Goal: Task Accomplishment & Management: Use online tool/utility

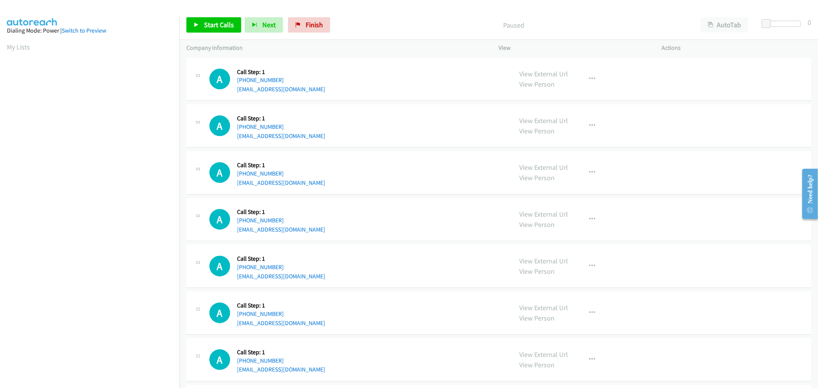
click at [416, 205] on div "A Callback Scheduled Call Step: 1 America/New_York +1 803-707-5250 pathak24@gma…" at bounding box center [357, 219] width 296 height 29
drag, startPoint x: 218, startPoint y: 22, endPoint x: 316, endPoint y: 143, distance: 156.2
click at [218, 22] on span "Start Calls" at bounding box center [219, 24] width 30 height 9
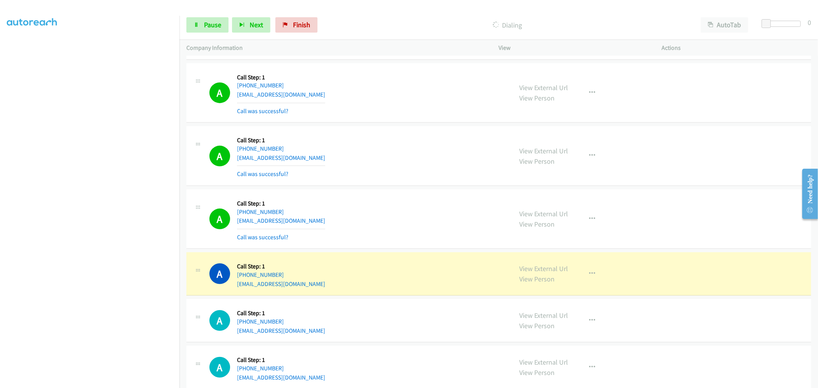
scroll to position [255, 0]
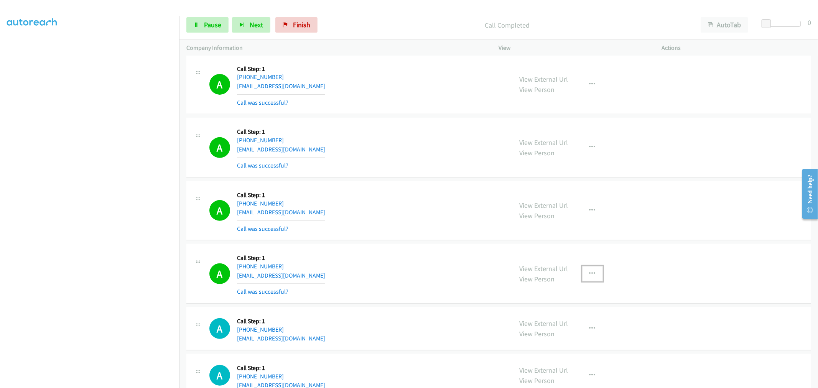
drag, startPoint x: 587, startPoint y: 269, endPoint x: 553, endPoint y: 308, distance: 51.4
click at [587, 269] on button "button" at bounding box center [592, 273] width 21 height 15
click at [535, 336] on link "Add to do not call list" at bounding box center [551, 339] width 102 height 15
click at [417, 210] on div "A Callback Scheduled Call Step: 1 America/New_York +1 857-261-0503 delonjose@ho…" at bounding box center [357, 211] width 296 height 46
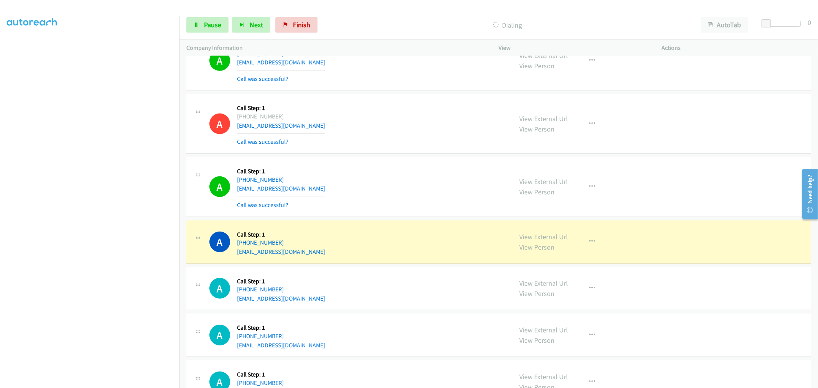
scroll to position [426, 0]
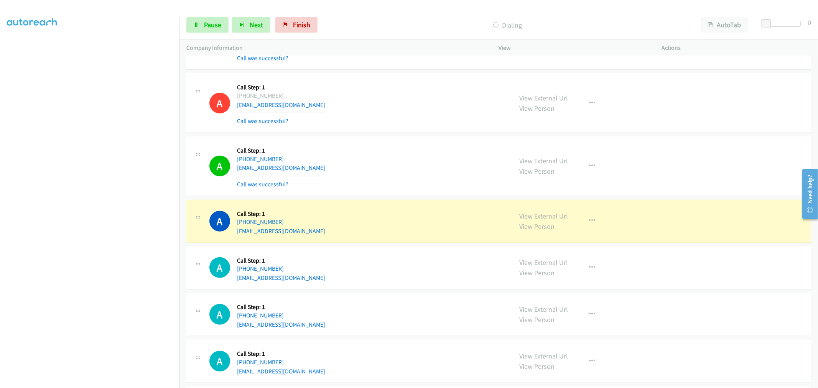
drag, startPoint x: 446, startPoint y: 201, endPoint x: 442, endPoint y: 199, distance: 3.9
click at [442, 199] on td "A Callback Scheduled Call Step: 1 America/New_York +1 201-230-6102 d4owens@hotm…" at bounding box center [498, 221] width 638 height 47
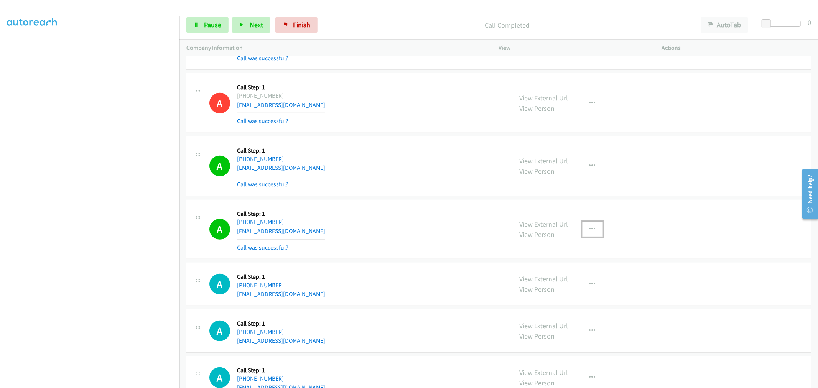
click at [593, 231] on button "button" at bounding box center [592, 229] width 21 height 15
click at [551, 297] on link "Add to do not call list" at bounding box center [551, 294] width 102 height 15
click at [432, 184] on div "A Callback Scheduled Call Step: 1 America/New_York +1 917-651-8711 colemang53@g…" at bounding box center [357, 166] width 296 height 46
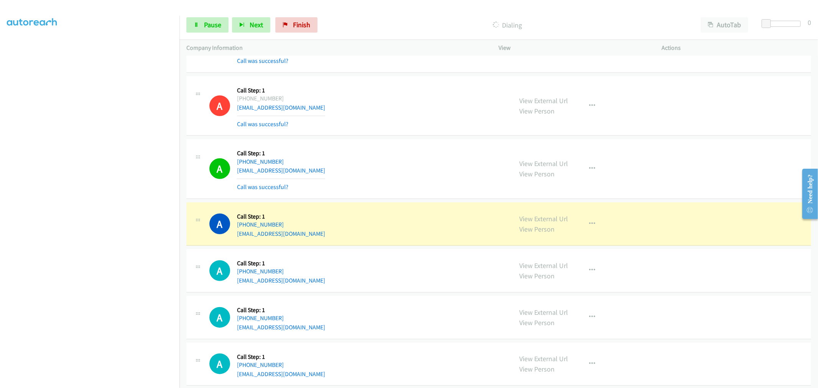
scroll to position [554, 0]
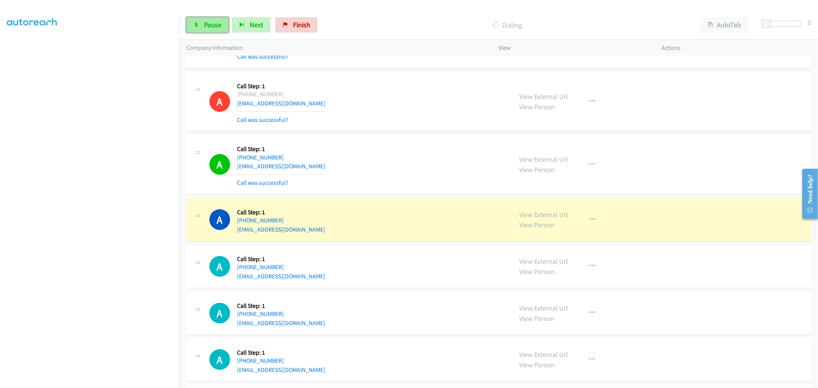
click at [210, 23] on span "Pause" at bounding box center [212, 24] width 17 height 9
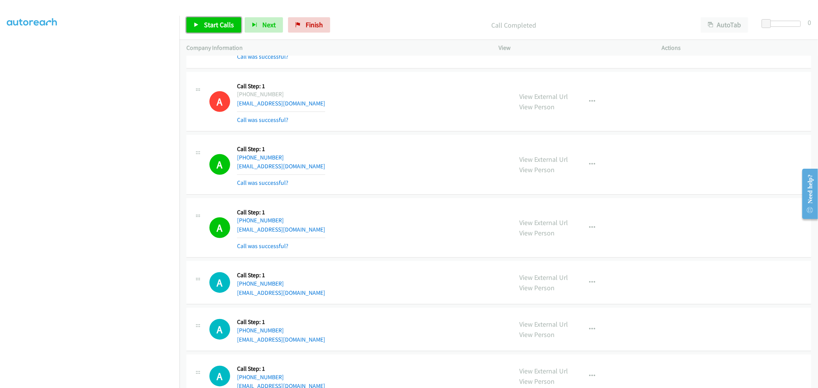
click at [218, 24] on span "Start Calls" at bounding box center [219, 24] width 30 height 9
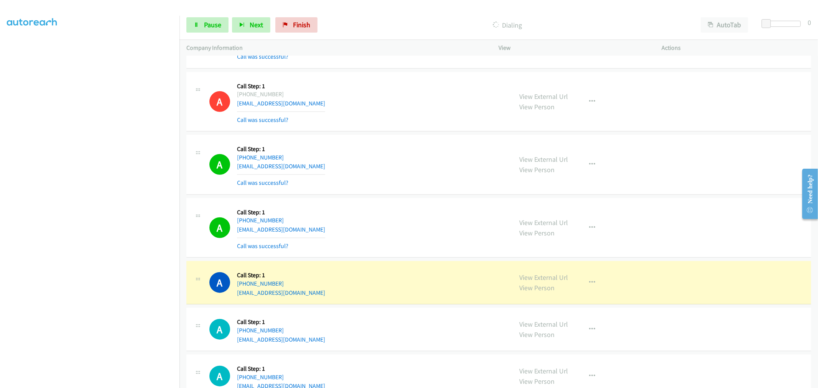
click at [404, 197] on td "A Callback Scheduled Call Step: 1 America/New_York +1 978-751-6656 gabigoularte…" at bounding box center [498, 227] width 638 height 63
click at [406, 201] on div "A Callback Scheduled Call Step: 1 America/New_York +1 978-751-6656 gabigoularte…" at bounding box center [498, 228] width 625 height 60
click at [407, 198] on div "A Callback Scheduled Call Step: 1 America/New_York +1 978-751-6656 gabigoularte…" at bounding box center [498, 228] width 625 height 60
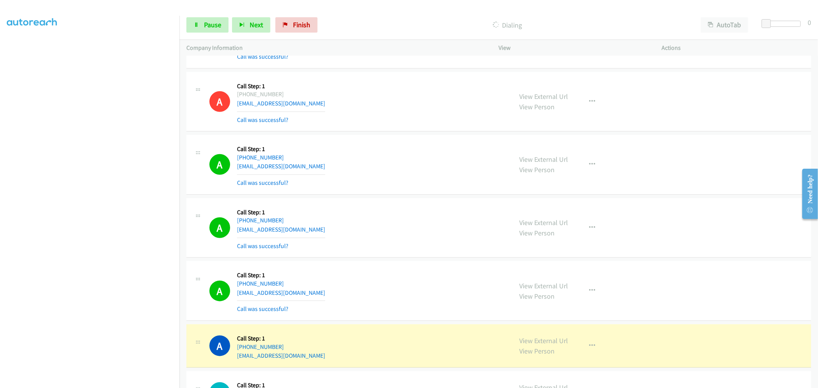
click at [436, 247] on div "A Callback Scheduled Call Step: 1 America/New_York +1 978-751-6656 gabigoularte…" at bounding box center [357, 228] width 296 height 46
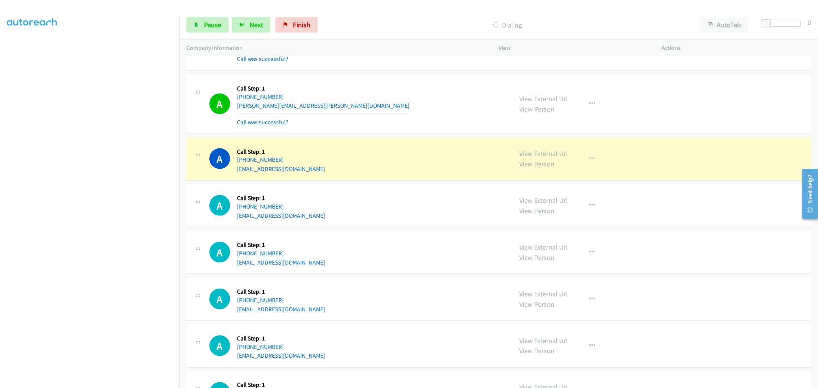
scroll to position [937, 0]
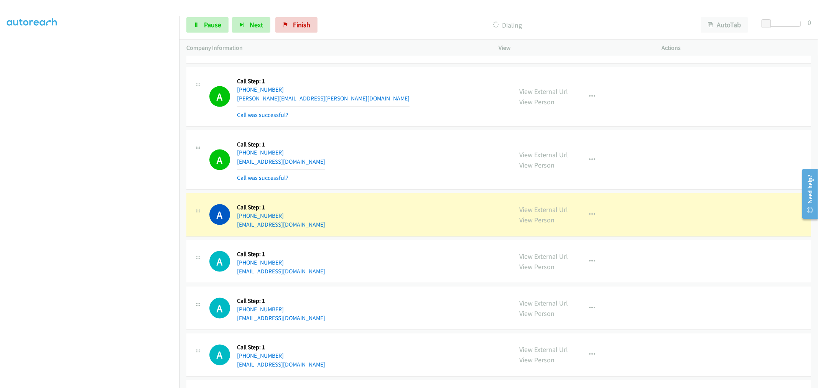
click at [392, 150] on div "A Callback Scheduled Call Step: 1 America/New_York +1 646-401-1234 geytzer@hotm…" at bounding box center [357, 160] width 296 height 46
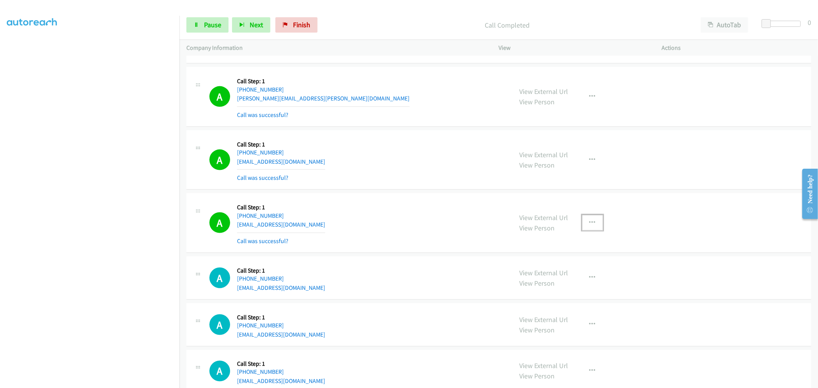
drag, startPoint x: 592, startPoint y: 227, endPoint x: 578, endPoint y: 253, distance: 29.5
click at [592, 227] on button "button" at bounding box center [592, 222] width 21 height 15
click at [522, 288] on link "Add to do not call list" at bounding box center [551, 288] width 102 height 15
click at [429, 243] on div "A Callback Scheduled Call Step: 1 America/Chicago +1 218-591-0673 alvnbrg@chart…" at bounding box center [357, 223] width 296 height 46
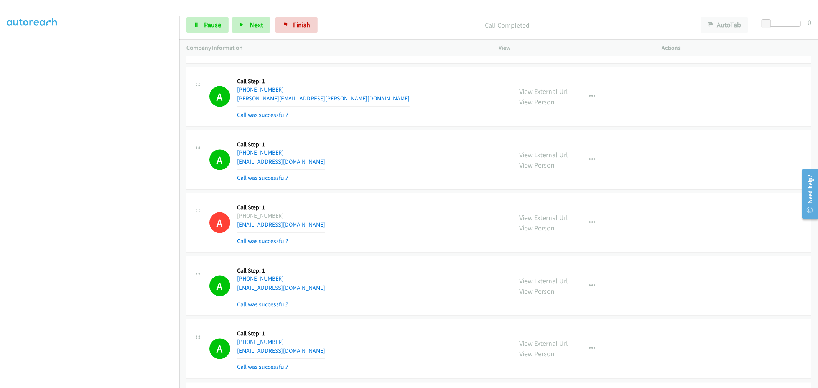
click at [382, 188] on div "A Callback Scheduled Call Step: 1 America/New_York +1 646-401-1234 geytzer@hotm…" at bounding box center [498, 160] width 625 height 60
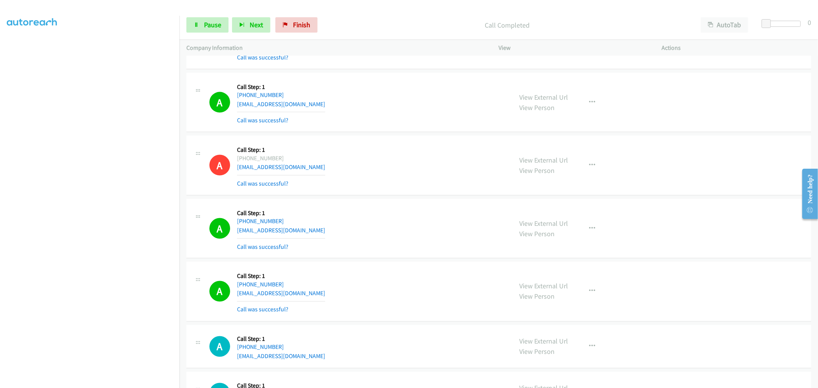
scroll to position [1065, 0]
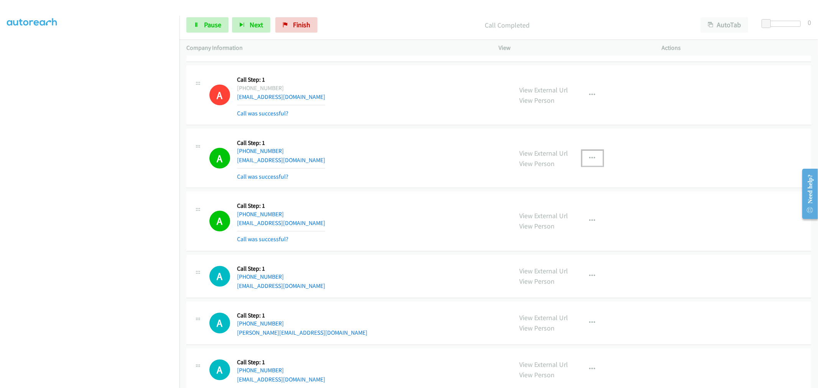
click at [589, 159] on icon "button" at bounding box center [592, 158] width 6 height 6
click at [445, 133] on div at bounding box center [409, 194] width 818 height 388
drag, startPoint x: 589, startPoint y: 158, endPoint x: 542, endPoint y: 236, distance: 91.0
click at [589, 158] on icon "button" at bounding box center [592, 158] width 6 height 6
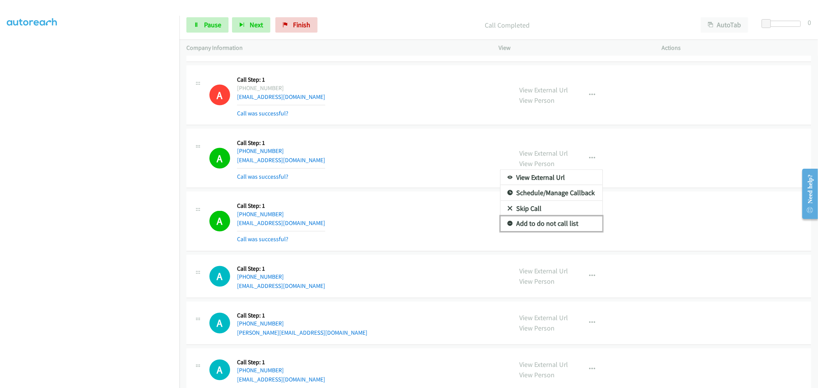
click at [542, 227] on link "Add to do not call list" at bounding box center [551, 223] width 102 height 15
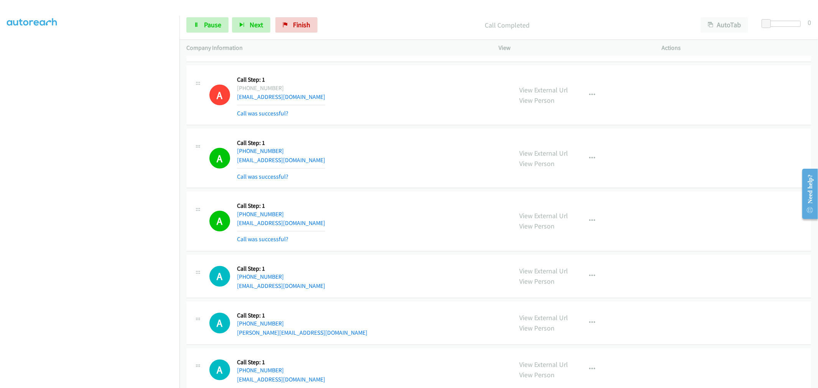
click at [413, 186] on div "A Callback Scheduled Call Step: 1 America/Chicago +1 817-240-1942 subhashthampi…" at bounding box center [498, 159] width 625 height 60
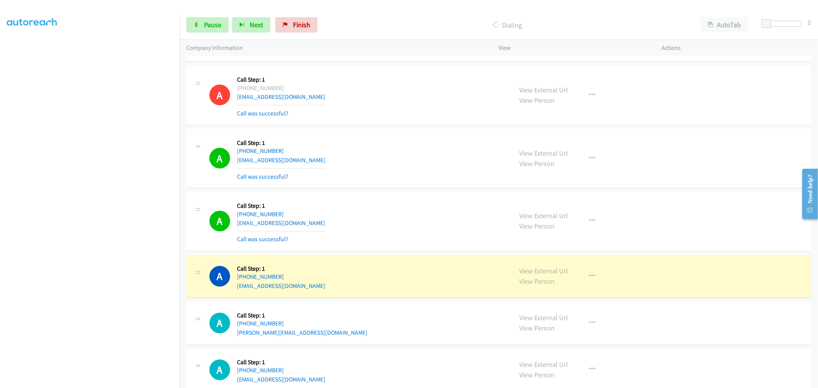
click at [394, 202] on div "A Callback Scheduled Call Step: 1 America/New_York +1 315-877-1051 nikkiohara03…" at bounding box center [357, 222] width 296 height 46
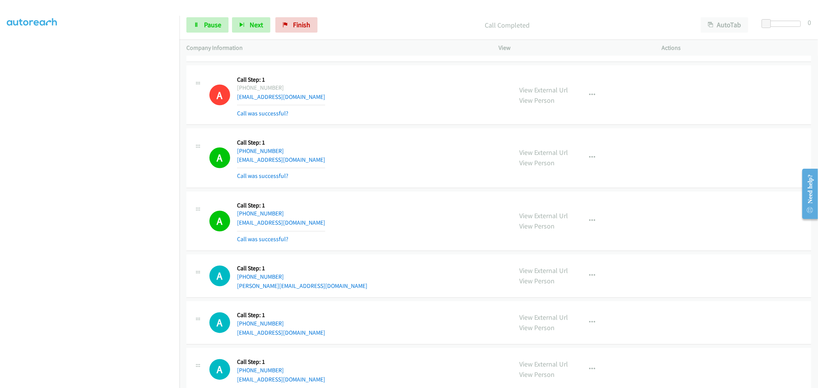
scroll to position [1193, 0]
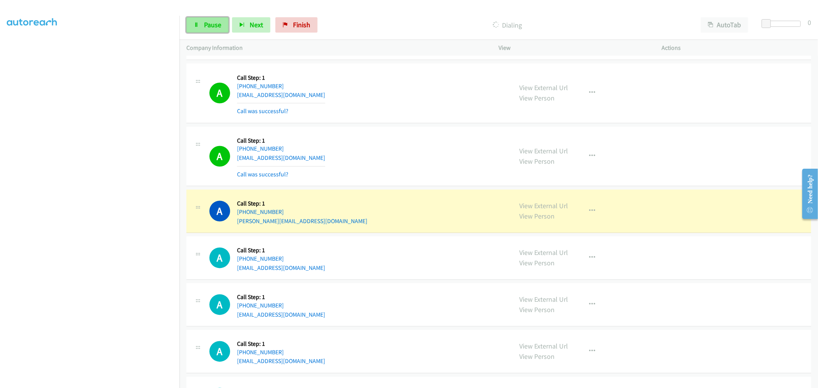
click at [215, 26] on span "Pause" at bounding box center [212, 24] width 17 height 9
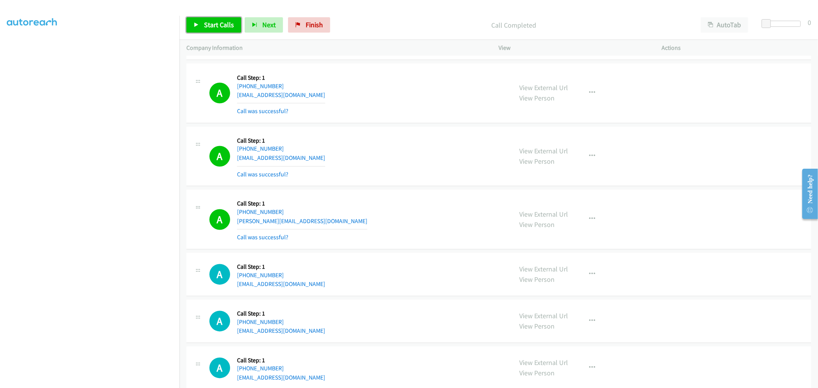
click at [223, 23] on span "Start Calls" at bounding box center [219, 24] width 30 height 9
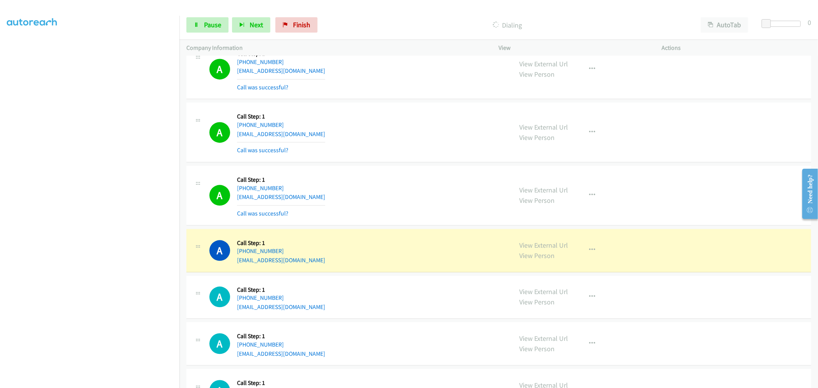
scroll to position [1448, 0]
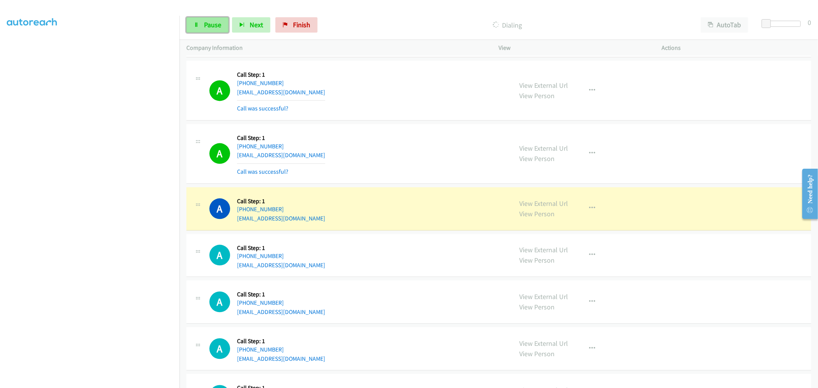
click at [206, 20] on link "Pause" at bounding box center [207, 24] width 42 height 15
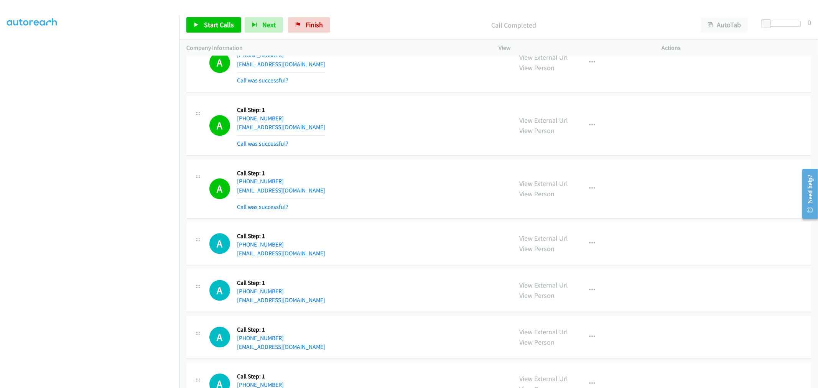
scroll to position [1491, 0]
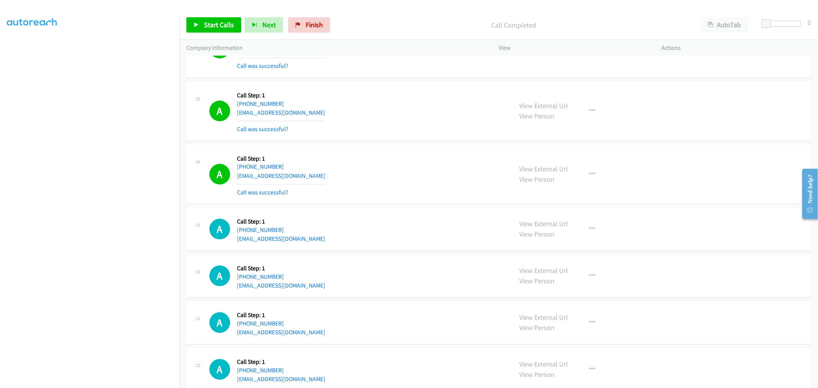
drag, startPoint x: 411, startPoint y: 145, endPoint x: 400, endPoint y: 144, distance: 10.8
click at [400, 144] on td "A Callback Scheduled Call Step: 1 America/New_York +1 617-359-2262 jessicamccla…" at bounding box center [498, 174] width 638 height 63
click at [569, 108] on div "View External Url View Person View External Url Email Schedule/Manage Callback …" at bounding box center [598, 111] width 170 height 46
click at [582, 111] on button "button" at bounding box center [592, 110] width 21 height 15
click at [542, 171] on link "Add to do not call list" at bounding box center [551, 176] width 102 height 15
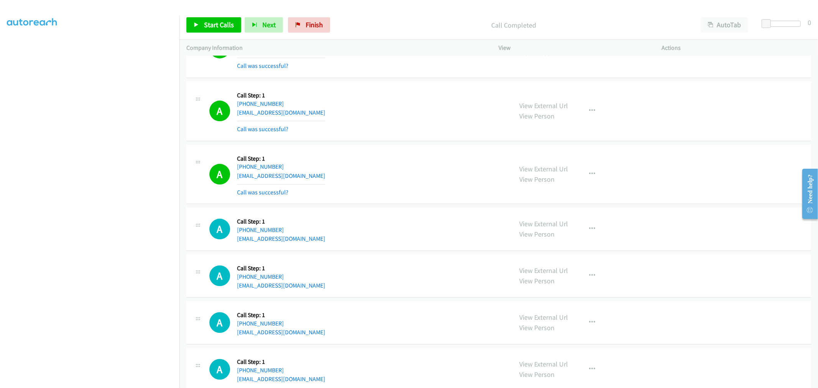
click at [396, 92] on div "A Callback Scheduled Call Step: 1 America/New_York +1 716-863-1802 russcreekpd8…" at bounding box center [357, 111] width 296 height 46
click at [423, 84] on div "A Callback Scheduled Call Step: 1 America/New_York +1 716-863-1802 russcreekpd8…" at bounding box center [498, 111] width 625 height 60
click at [410, 143] on td "A Callback Scheduled Call Step: 1 America/New_York +1 617-359-2262 jessicamccla…" at bounding box center [498, 174] width 638 height 63
click at [403, 142] on td "A Callback Scheduled Call Step: 1 America/New_York +1 716-863-1802 russcreekpd8…" at bounding box center [498, 111] width 638 height 63
click at [220, 27] on span "Start Calls" at bounding box center [219, 24] width 30 height 9
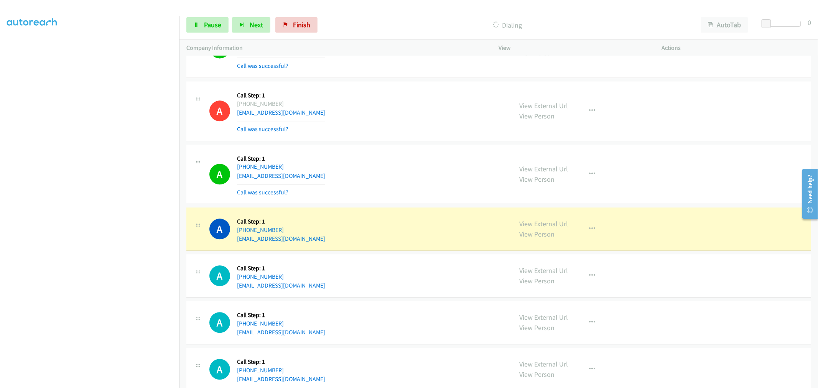
click at [394, 142] on td "A Callback Scheduled Call Step: 1 America/New_York +1 716-863-1802 russcreekpd8…" at bounding box center [498, 111] width 638 height 63
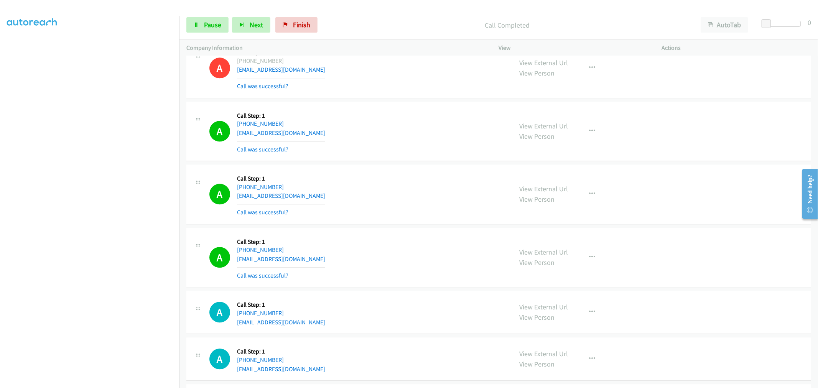
scroll to position [1576, 0]
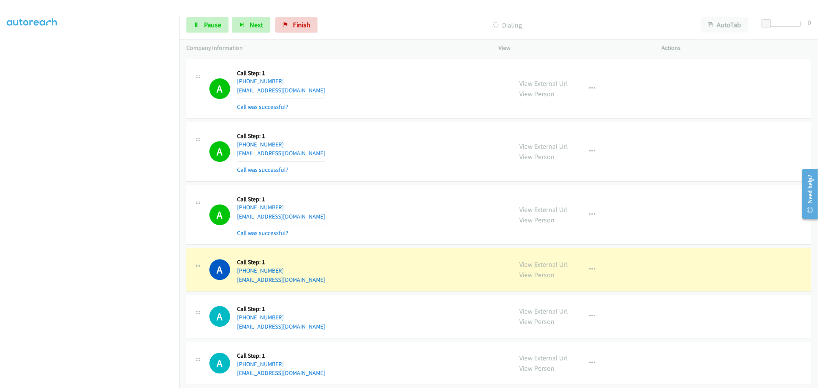
click at [395, 120] on td "A Callback Scheduled Call Step: 1 America/New_York +1 617-359-2262 jessicamccla…" at bounding box center [498, 88] width 638 height 63
drag, startPoint x: 526, startPoint y: 268, endPoint x: 458, endPoint y: 190, distance: 103.0
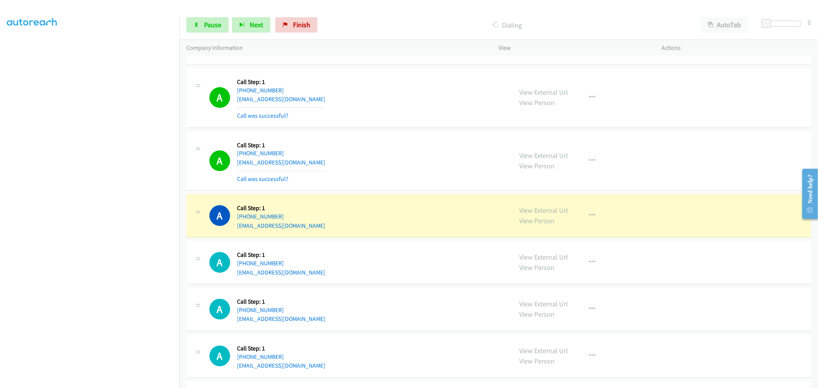
scroll to position [1704, 0]
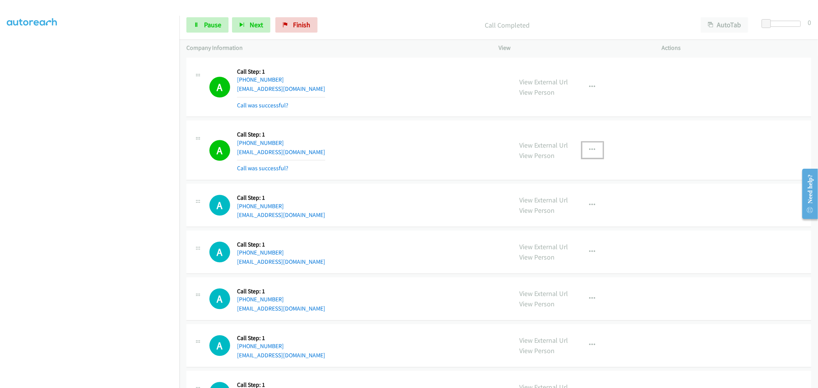
drag, startPoint x: 588, startPoint y: 150, endPoint x: 546, endPoint y: 199, distance: 65.0
click at [589, 150] on icon "button" at bounding box center [592, 150] width 6 height 6
click at [363, 137] on div at bounding box center [409, 194] width 818 height 388
click at [592, 148] on icon "button" at bounding box center [592, 150] width 6 height 6
click at [373, 143] on div at bounding box center [409, 194] width 818 height 388
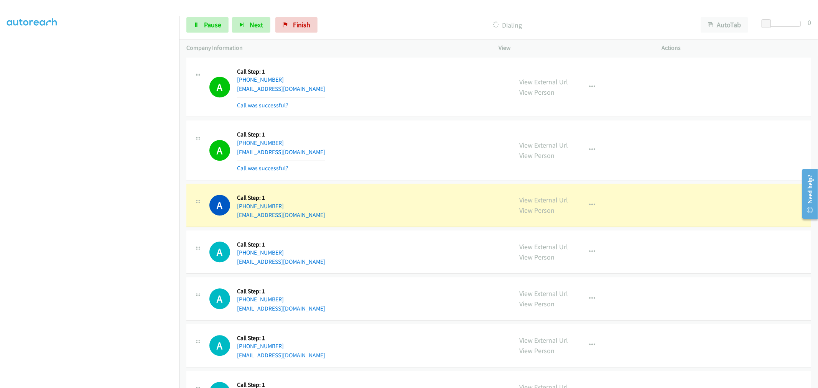
click at [383, 123] on div "A Callback Scheduled Call Step: 1 America/Chicago +1 225-409-5426 hannnaeliza8@…" at bounding box center [498, 150] width 625 height 60
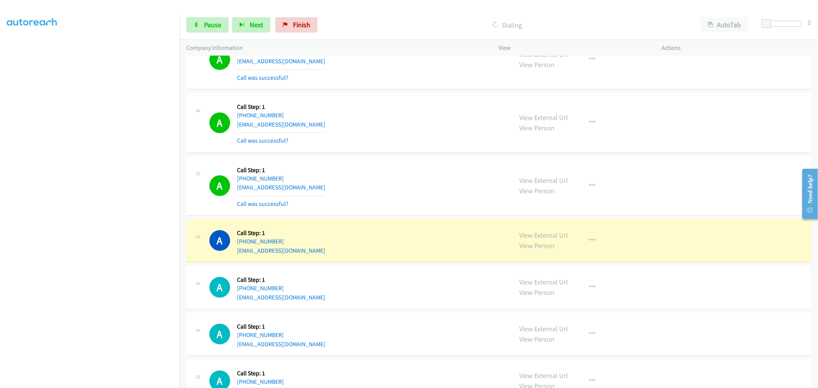
scroll to position [1747, 0]
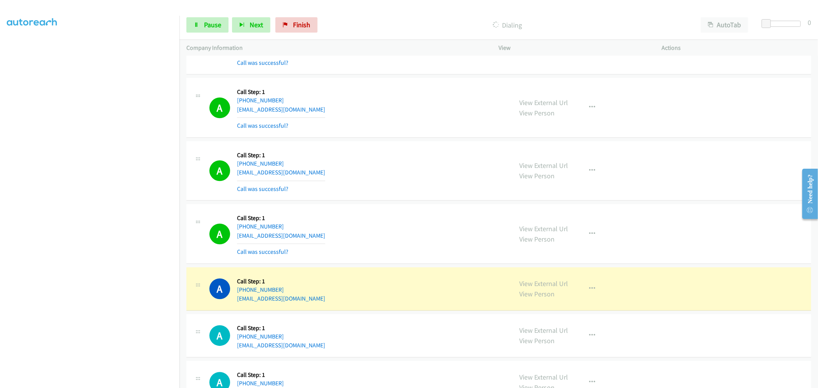
click at [387, 138] on div "A Callback Scheduled Call Step: 1 America/Chicago +1 225-409-5426 hannnaeliza8@…" at bounding box center [498, 108] width 625 height 60
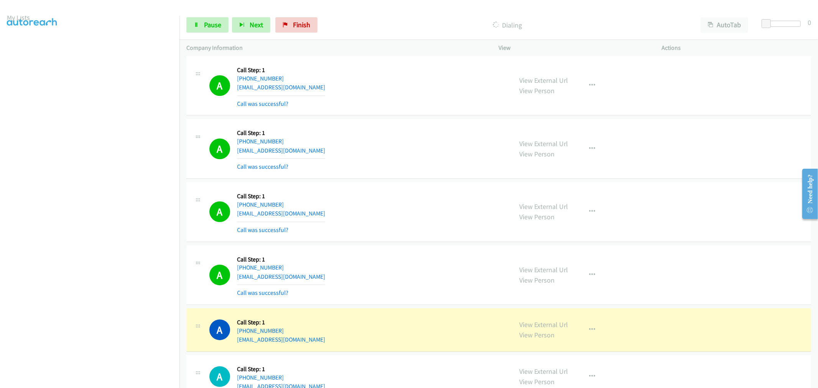
scroll to position [43, 0]
click at [216, 31] on link "Pause" at bounding box center [207, 24] width 42 height 15
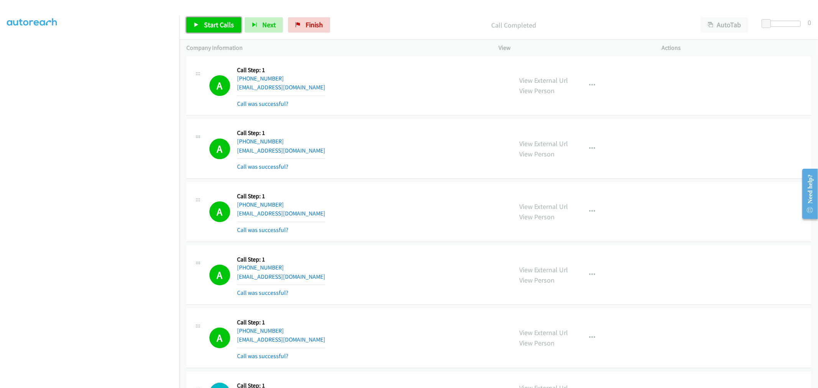
click at [223, 25] on span "Start Calls" at bounding box center [219, 24] width 30 height 9
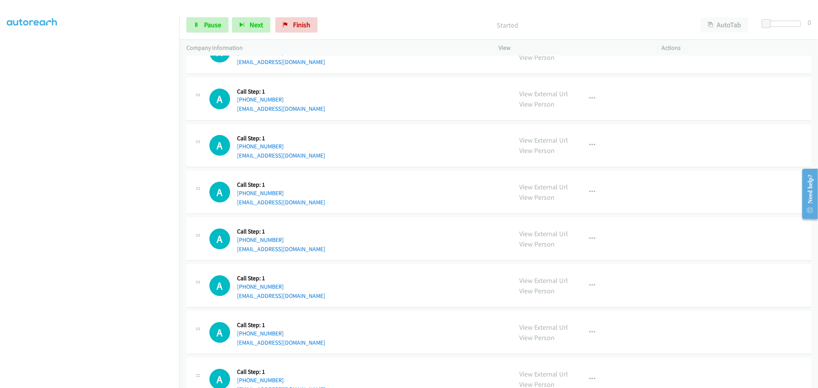
scroll to position [2002, 0]
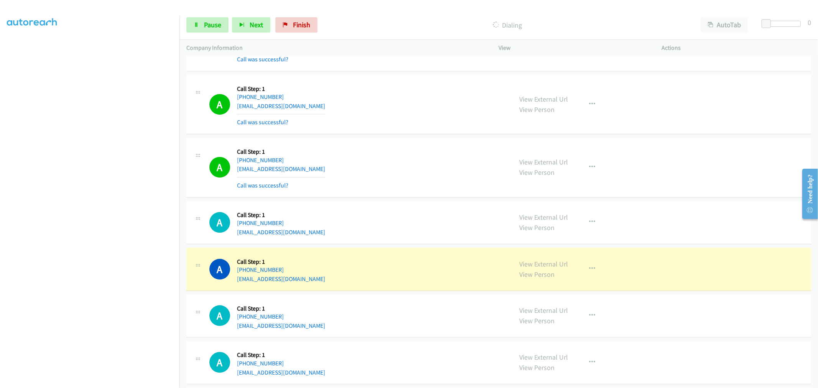
click at [444, 179] on div "A Callback Scheduled Call Step: 1 America/Chicago +1 205-834-3552 maddoxhr8787@…" at bounding box center [357, 168] width 296 height 46
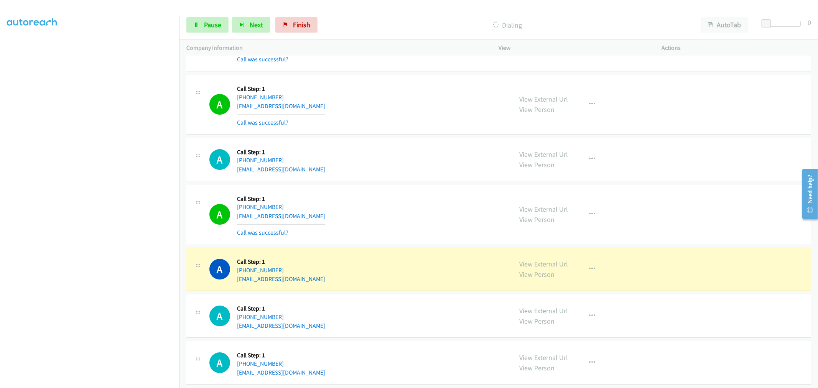
scroll to position [2130, 0]
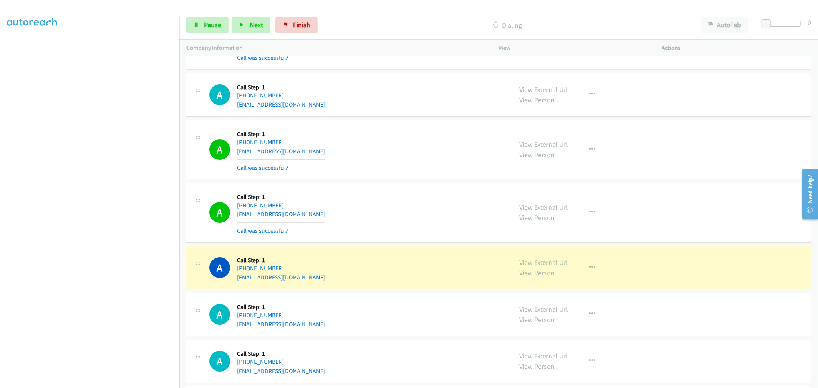
drag, startPoint x: 554, startPoint y: 266, endPoint x: 525, endPoint y: 242, distance: 38.4
click at [403, 181] on td "A Callback Scheduled Call Step: 1 America/Chicago +1 832-875-8584 adeola.oluwat…" at bounding box center [498, 149] width 638 height 63
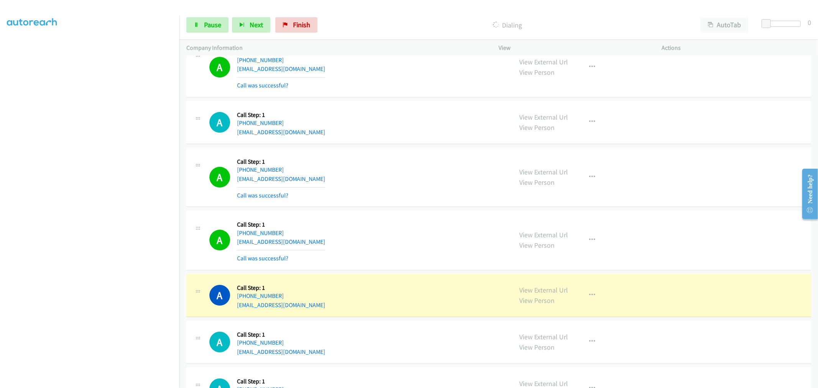
scroll to position [2087, 0]
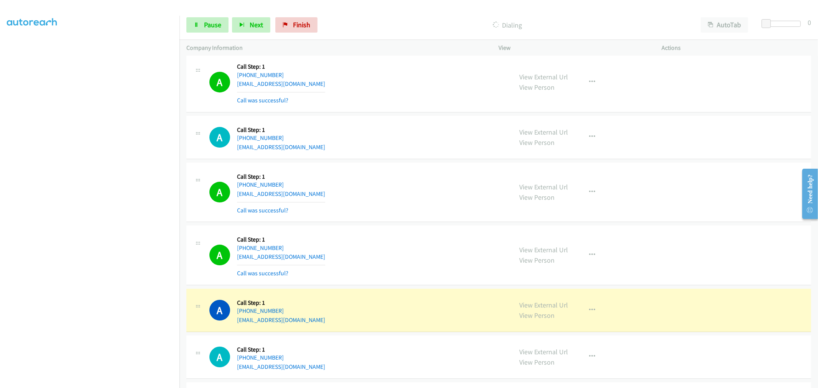
click at [408, 260] on div "A Callback Scheduled Call Step: 1 America/Chicago +1 469-605-8484 dimalbabu94@g…" at bounding box center [357, 255] width 296 height 46
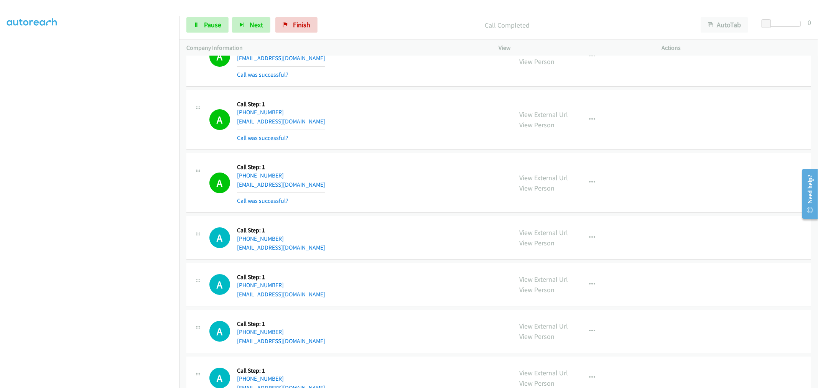
scroll to position [2301, 0]
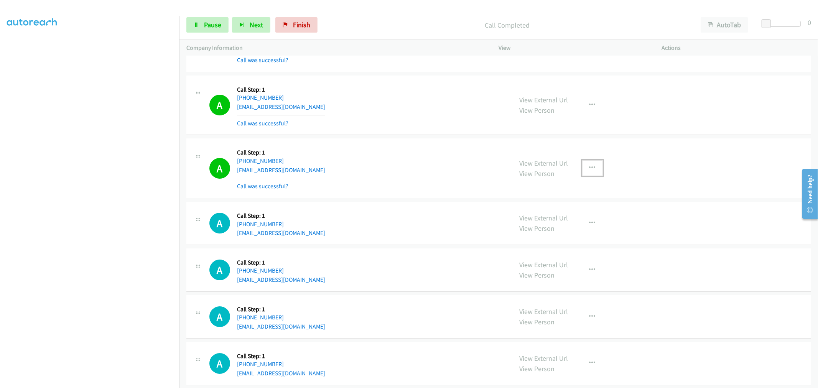
click at [584, 168] on button "button" at bounding box center [592, 167] width 21 height 15
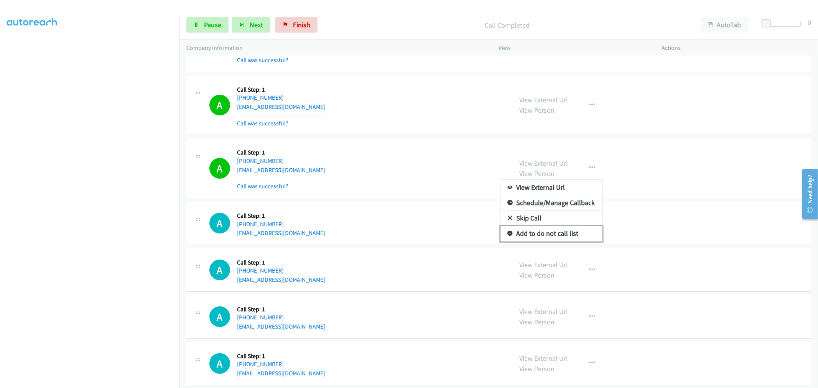
click at [535, 237] on link "Add to do not call list" at bounding box center [551, 233] width 102 height 15
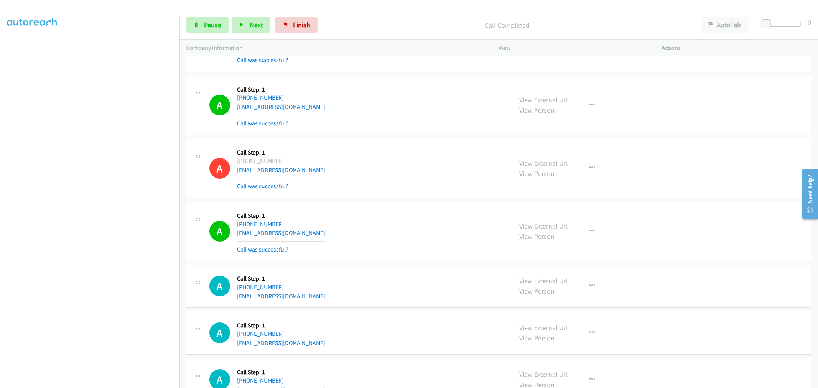
click at [388, 196] on div "A Callback Scheduled Call Step: 1 America/Chicago +1 308-880-1958 mdsierks@hotm…" at bounding box center [498, 168] width 625 height 60
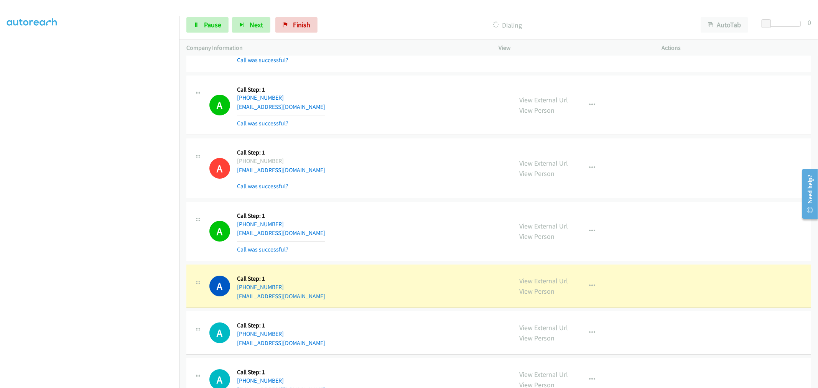
click at [406, 138] on td "A Callback Scheduled Call Step: 1 America/Chicago +1 308-880-1958 mdsierks@hotm…" at bounding box center [498, 168] width 638 height 63
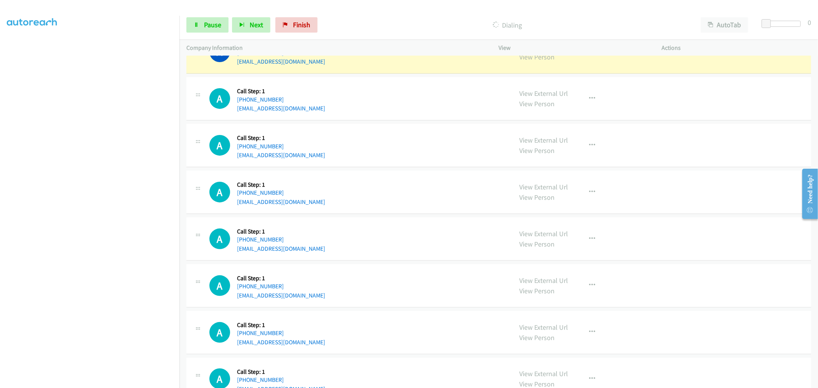
scroll to position [2599, 0]
click at [363, 187] on div "A Callback Scheduled Call Step: 1 America/New_York +1 404-988-5045 mizmonalisa0…" at bounding box center [357, 191] width 296 height 29
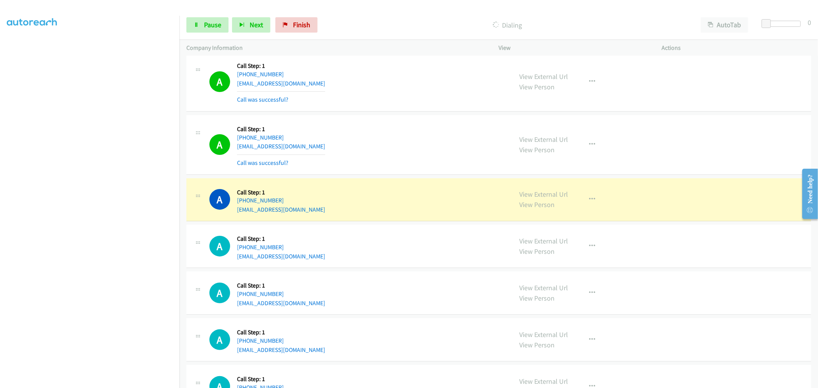
scroll to position [2471, 0]
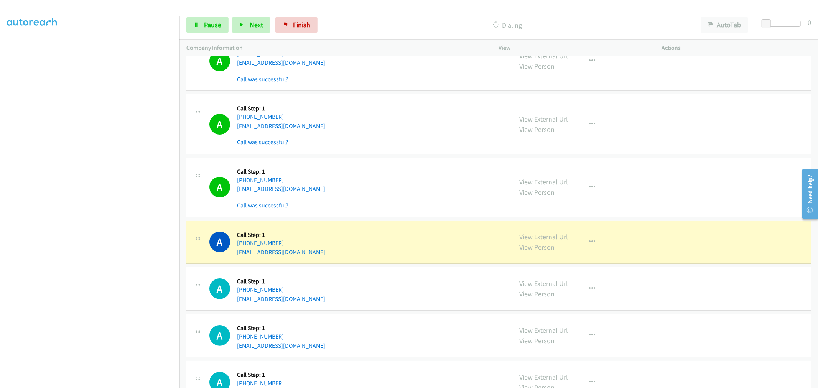
click at [407, 154] on div "A Callback Scheduled Call Step: 1 America/New_York +1 252-286-4990 robertoanton…" at bounding box center [498, 124] width 625 height 60
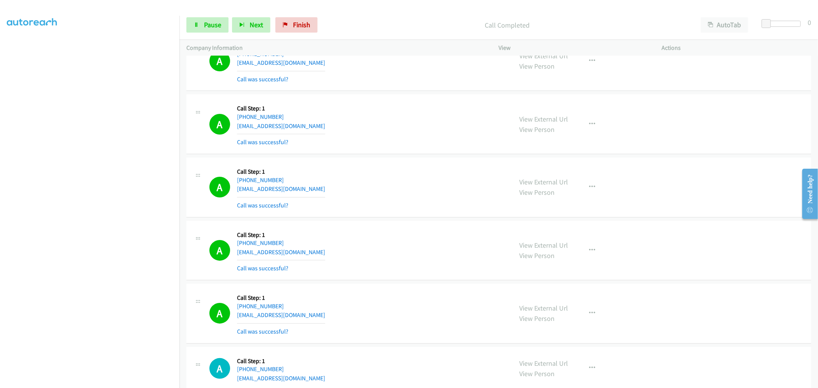
click at [419, 186] on div "A Callback Scheduled Call Step: 1 America/Chicago +1 469-534-7209 gkestel@iclou…" at bounding box center [357, 187] width 296 height 46
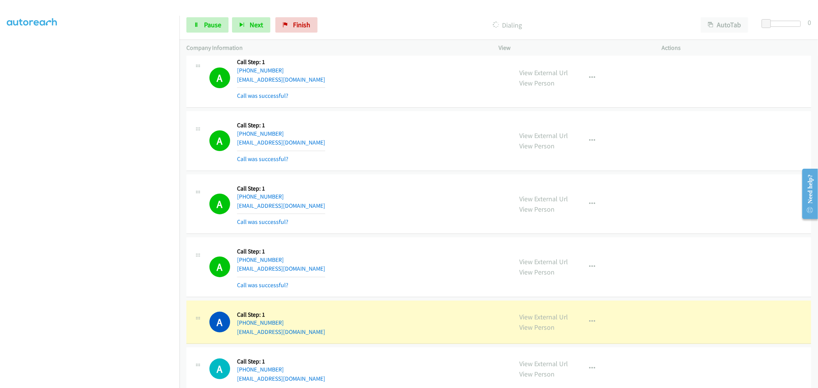
scroll to position [2599, 0]
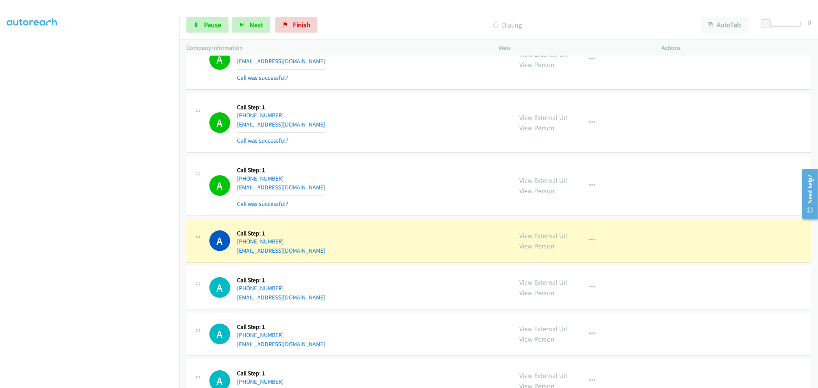
drag, startPoint x: 522, startPoint y: 237, endPoint x: 348, endPoint y: 74, distance: 238.2
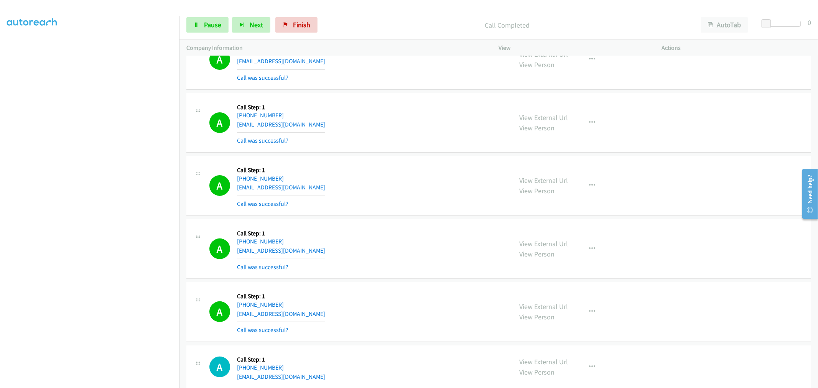
scroll to position [2727, 0]
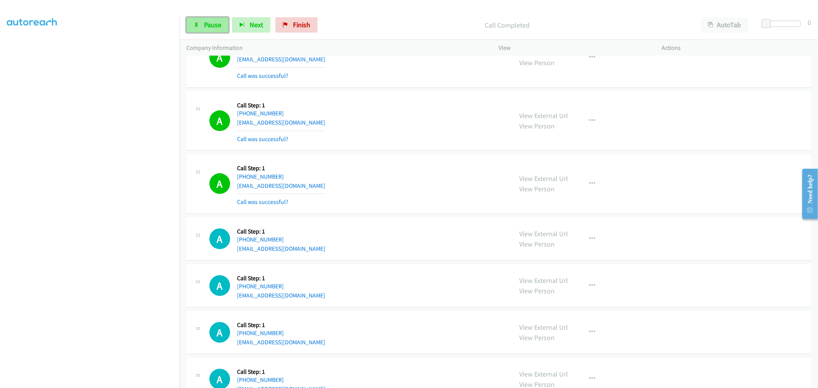
click at [205, 20] on span "Pause" at bounding box center [212, 24] width 17 height 9
click at [214, 25] on span "Start Calls" at bounding box center [219, 24] width 30 height 9
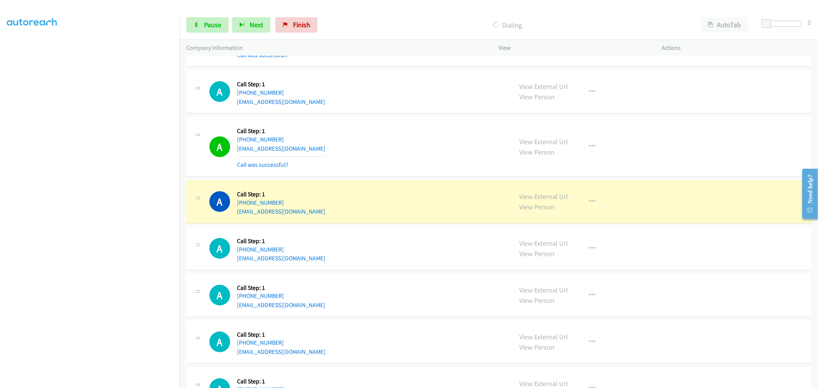
scroll to position [3110, 0]
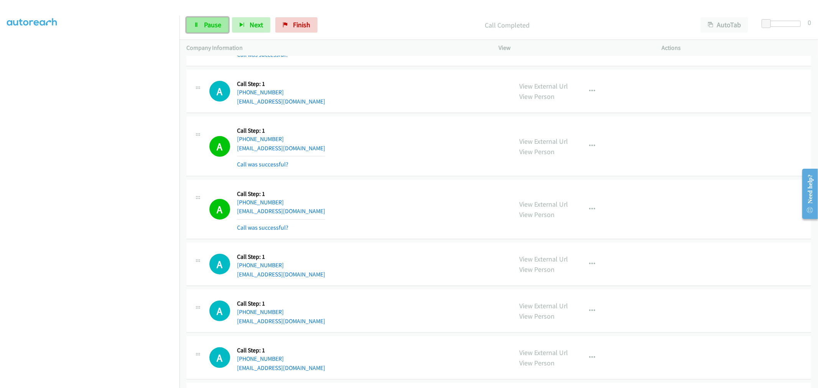
drag, startPoint x: 193, startPoint y: 25, endPoint x: 198, endPoint y: 27, distance: 5.5
click at [193, 25] on link "Pause" at bounding box center [207, 24] width 42 height 15
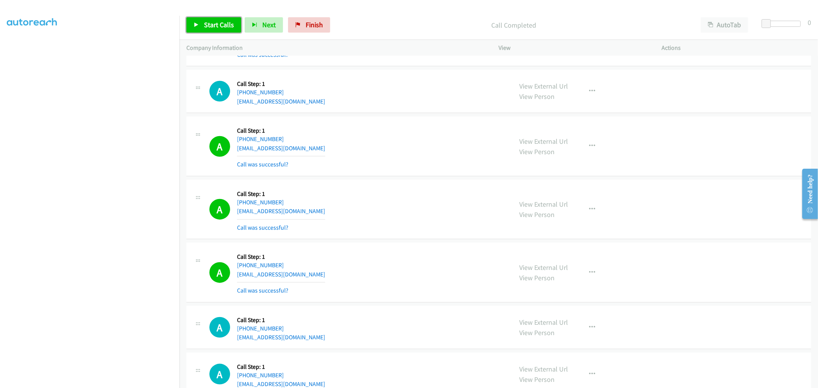
click at [219, 28] on span "Start Calls" at bounding box center [219, 24] width 30 height 9
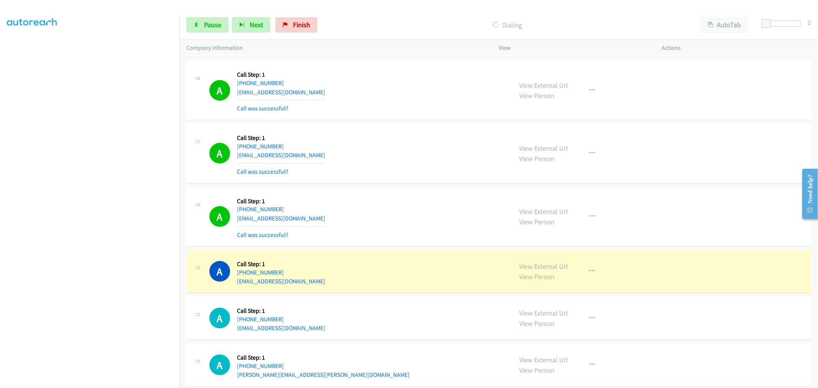
scroll to position [3365, 0]
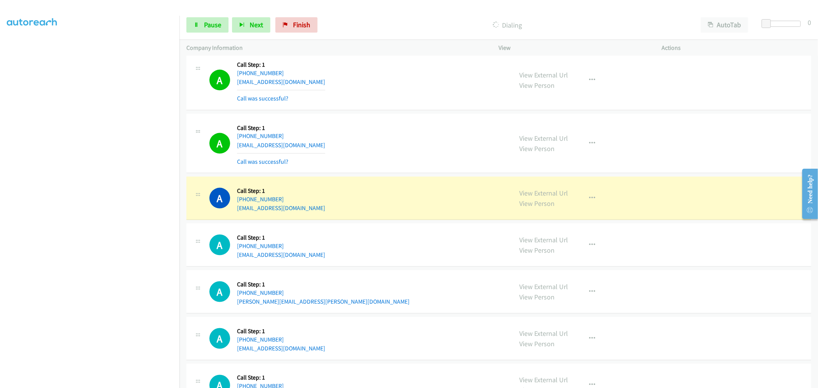
drag, startPoint x: 527, startPoint y: 193, endPoint x: 342, endPoint y: 22, distance: 252.1
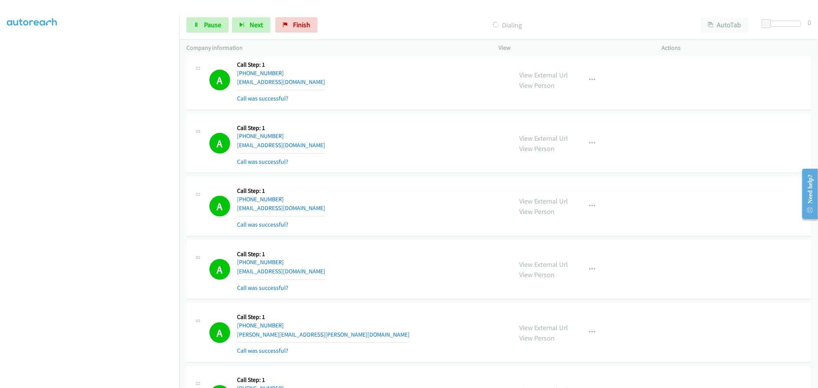
drag, startPoint x: 538, startPoint y: 140, endPoint x: 522, endPoint y: 128, distance: 19.7
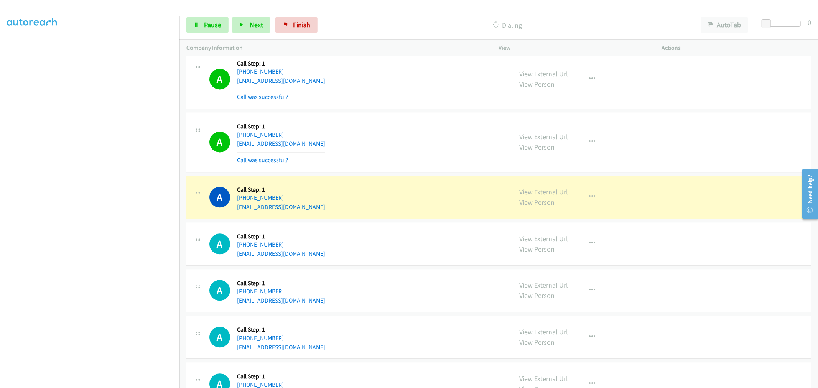
scroll to position [3950, 0]
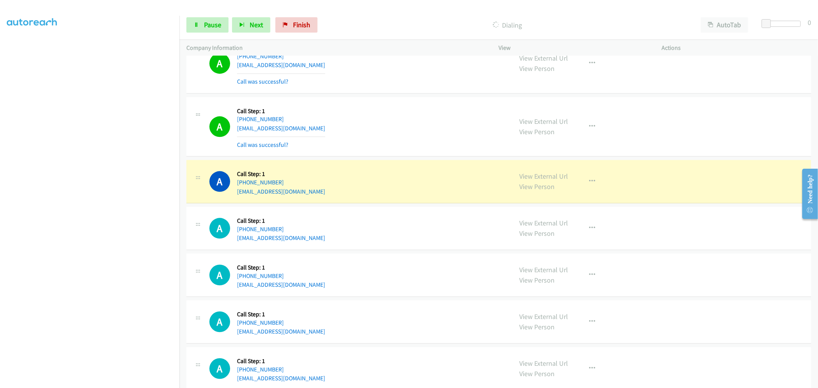
drag, startPoint x: 557, startPoint y: 182, endPoint x: 501, endPoint y: 150, distance: 63.9
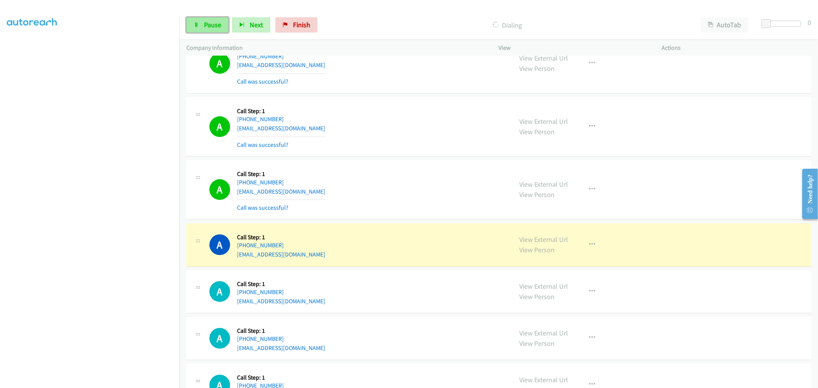
click at [197, 26] on icon at bounding box center [196, 25] width 5 height 5
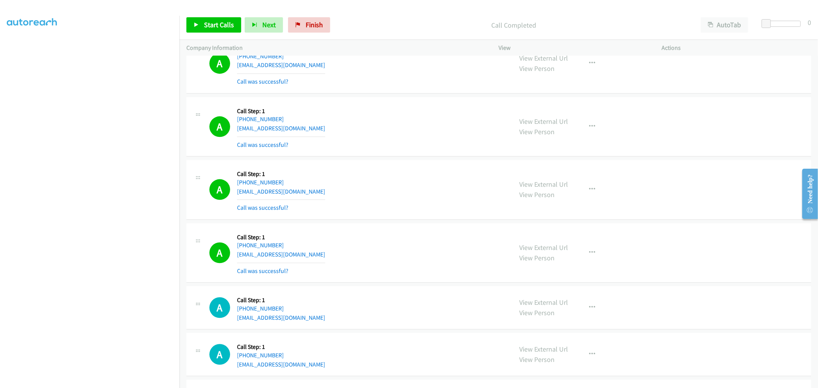
click at [394, 161] on td "A Callback Scheduled Call Step: 1 America/Chicago +1 469-476-8933 imesmahsiah76…" at bounding box center [498, 189] width 638 height 63
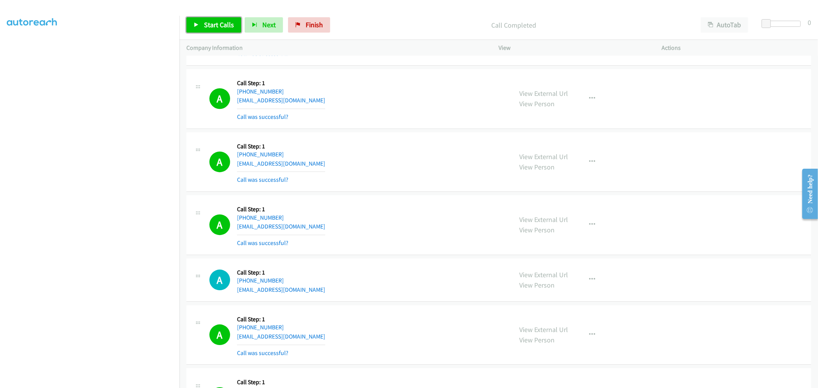
click at [221, 26] on span "Start Calls" at bounding box center [219, 24] width 30 height 9
click at [399, 172] on div "A Callback Scheduled Call Step: 1 America/New_York +1 260-409-4153 jfisher@pres…" at bounding box center [357, 162] width 296 height 46
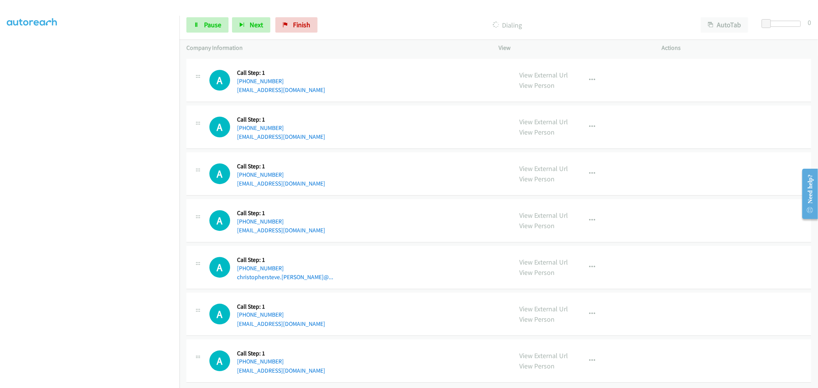
scroll to position [4390, 0]
click at [498, 152] on div "A Callback Scheduled Call Step: 1 America/Chicago +1 940-641-5631 tristinramin@…" at bounding box center [498, 173] width 625 height 43
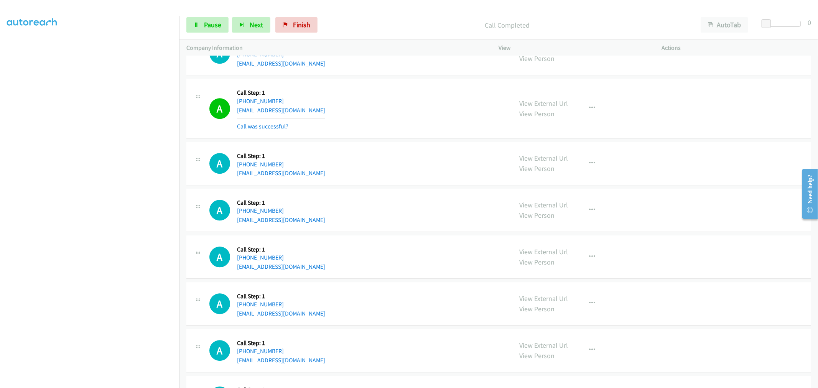
scroll to position [4219, 0]
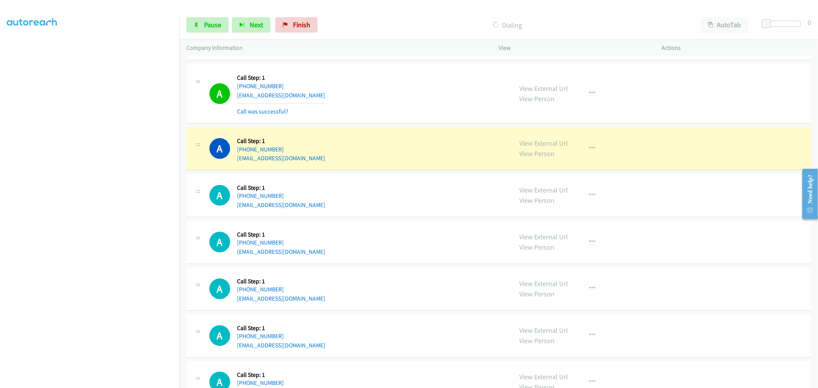
click at [403, 175] on td "A Callback Scheduled Call Step: 1 America/New_York +1 631-972-3911 erinricciard…" at bounding box center [498, 195] width 638 height 47
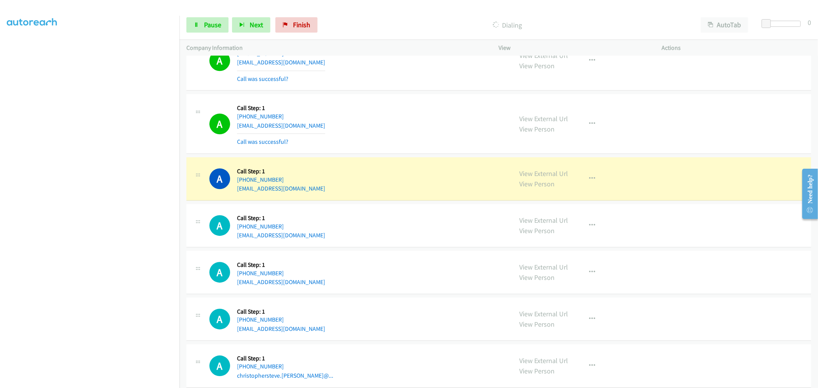
scroll to position [4252, 0]
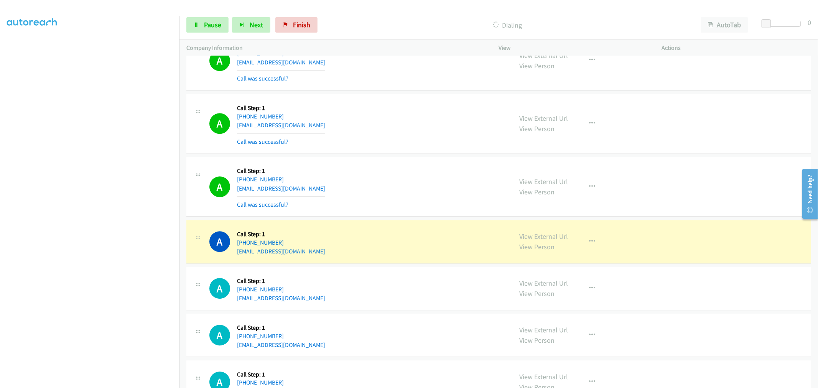
click at [333, 153] on div "A Callback Scheduled Call Step: 1 America/New_York +1 215-260-8505 zhanganao@gm…" at bounding box center [498, 124] width 625 height 60
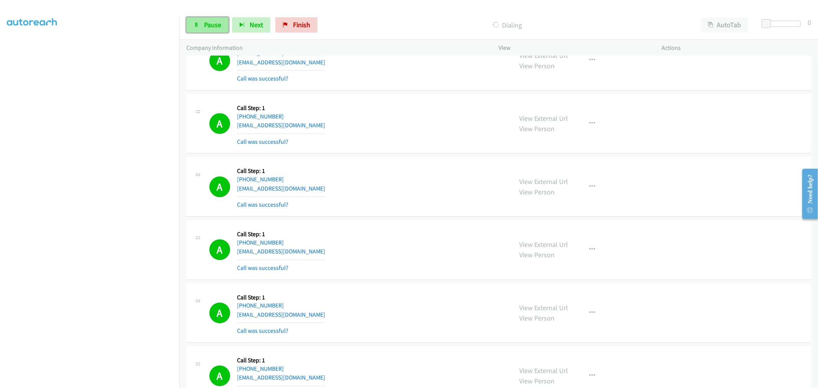
click at [209, 23] on span "Pause" at bounding box center [212, 24] width 17 height 9
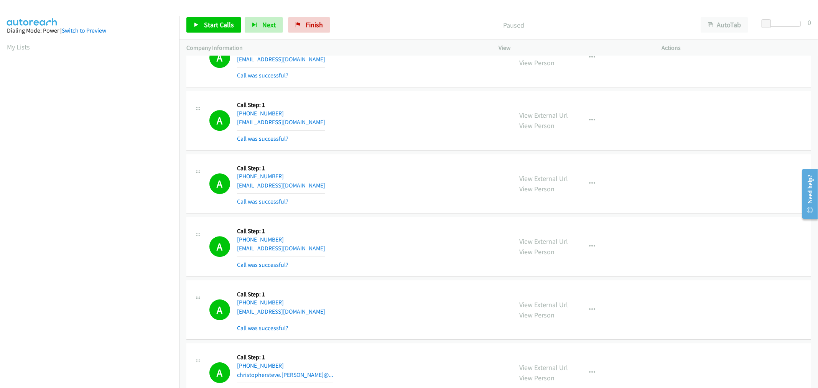
scroll to position [4550, 0]
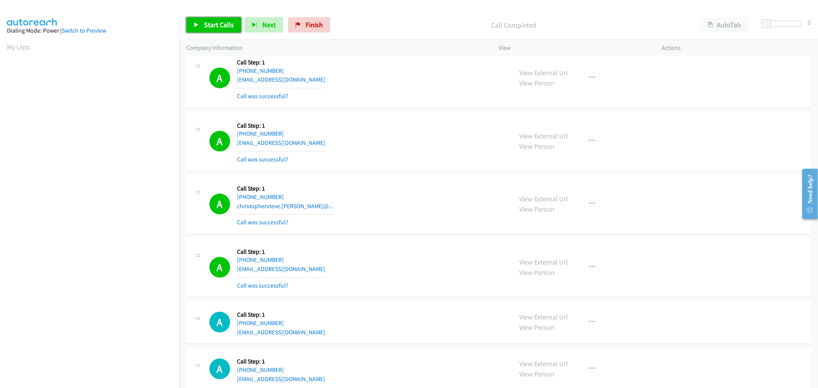
click at [229, 25] on span "Start Calls" at bounding box center [219, 24] width 30 height 9
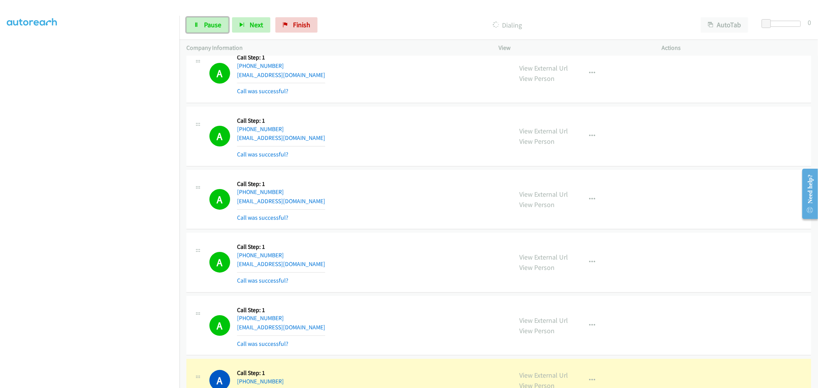
scroll to position [4976, 0]
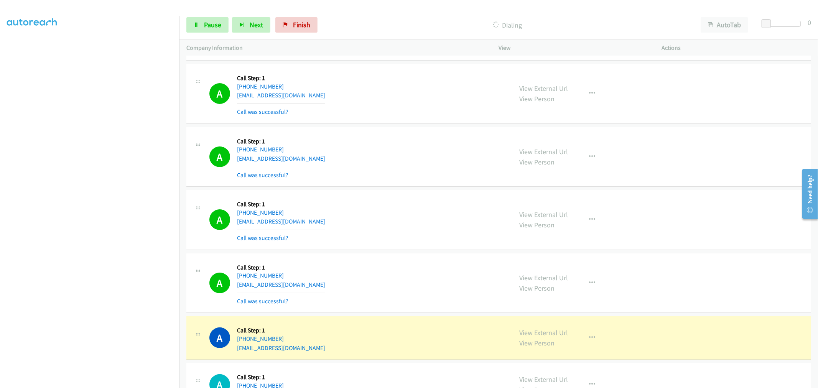
click at [369, 198] on div "A Callback Scheduled Call Step: 1 America/New_York +1 770-598-1509 drgeraily@gm…" at bounding box center [498, 220] width 625 height 60
drag, startPoint x: 205, startPoint y: 26, endPoint x: 206, endPoint y: 33, distance: 7.3
click at [205, 26] on span "Pause" at bounding box center [212, 24] width 17 height 9
click at [347, 219] on div "A Callback Scheduled Call Step: 1 America/New_York +1 770-598-1509 drgeraily@gm…" at bounding box center [357, 220] width 296 height 46
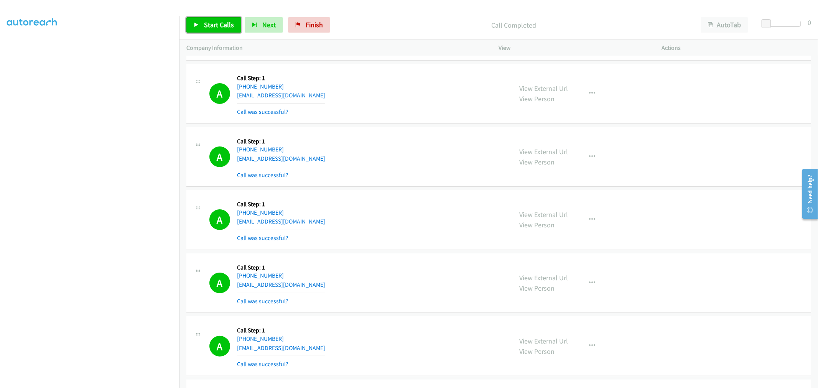
click at [204, 29] on link "Start Calls" at bounding box center [213, 24] width 55 height 15
drag, startPoint x: 204, startPoint y: 21, endPoint x: 205, endPoint y: 26, distance: 5.6
click at [204, 21] on span "Pause" at bounding box center [212, 24] width 17 height 9
click at [209, 23] on span "Start Calls" at bounding box center [219, 24] width 30 height 9
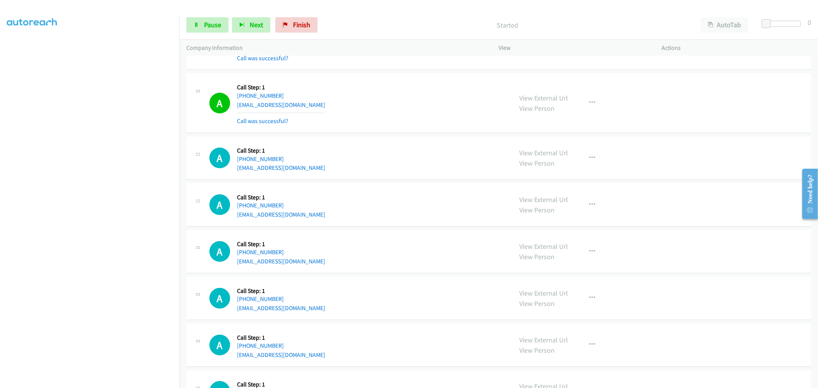
scroll to position [5147, 0]
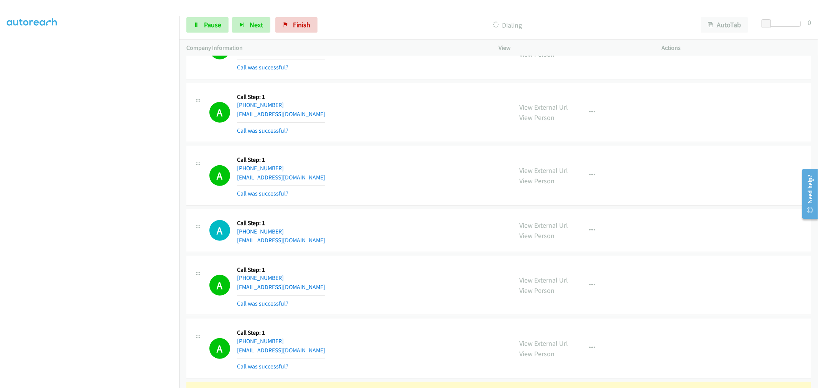
click at [358, 190] on div "A Callback Scheduled Call Step: 1 America/Denver +1 505-205-7404 joevalles87@gm…" at bounding box center [357, 176] width 296 height 46
drag, startPoint x: 551, startPoint y: 283, endPoint x: 330, endPoint y: 79, distance: 300.4
click at [214, 28] on span "Pause" at bounding box center [212, 24] width 17 height 9
click at [405, 204] on div "A Callback Scheduled Call Step: 1 America/Denver +1 505-205-7404 joevalles87@gm…" at bounding box center [498, 176] width 625 height 60
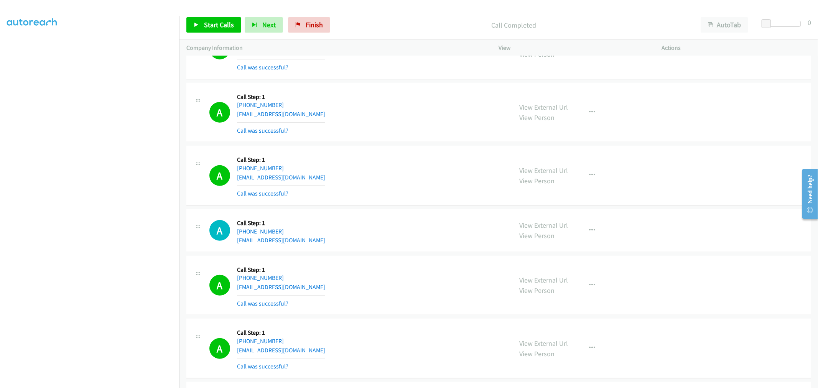
click at [391, 163] on div "A Callback Scheduled Call Step: 1 America/Denver +1 505-205-7404 joevalles87@gm…" at bounding box center [357, 176] width 296 height 46
click at [362, 215] on div "A Callback Scheduled Call Step: 1 America/Chicago +1 662-748-4370 valeria_0919@…" at bounding box center [498, 230] width 625 height 43
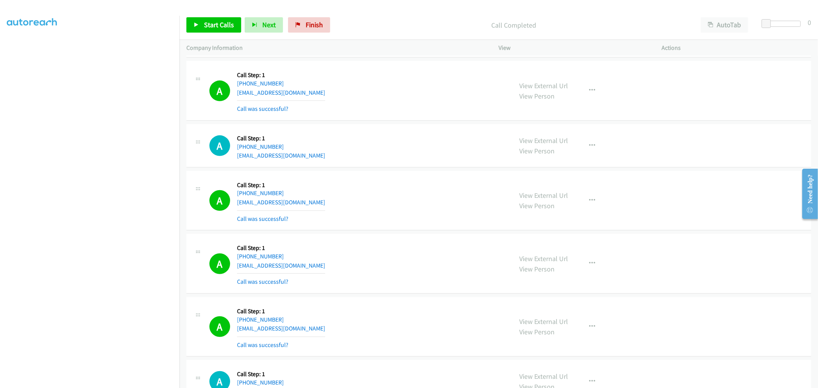
scroll to position [5232, 0]
click at [405, 156] on div "A Callback Scheduled Call Step: 1 America/Chicago +1 662-748-4370 valeria_0919@…" at bounding box center [357, 145] width 296 height 29
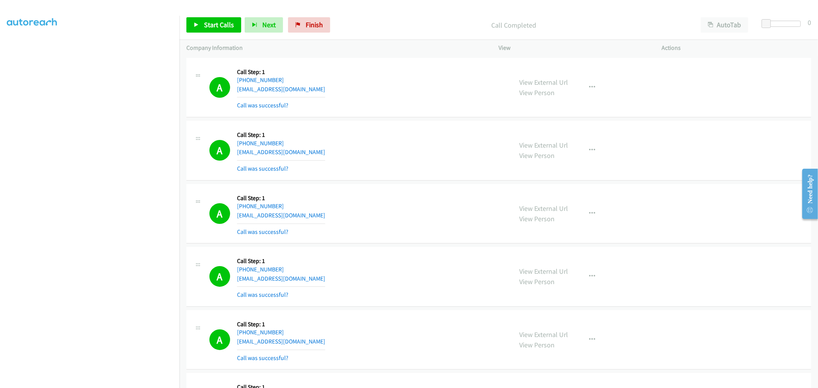
click at [441, 145] on div "A Callback Scheduled Call Step: 1 America/New_York +1 386-689-7508 hazelbenefie…" at bounding box center [357, 151] width 296 height 46
click at [226, 29] on span "Start Calls" at bounding box center [219, 24] width 30 height 9
click at [428, 131] on div "A Callback Scheduled Call Step: 1 America/New_York +1 386-689-7508 hazelbenefie…" at bounding box center [357, 151] width 296 height 46
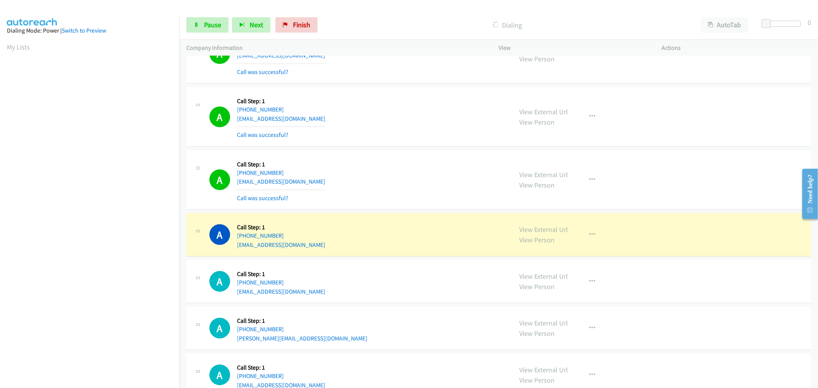
scroll to position [5380, 0]
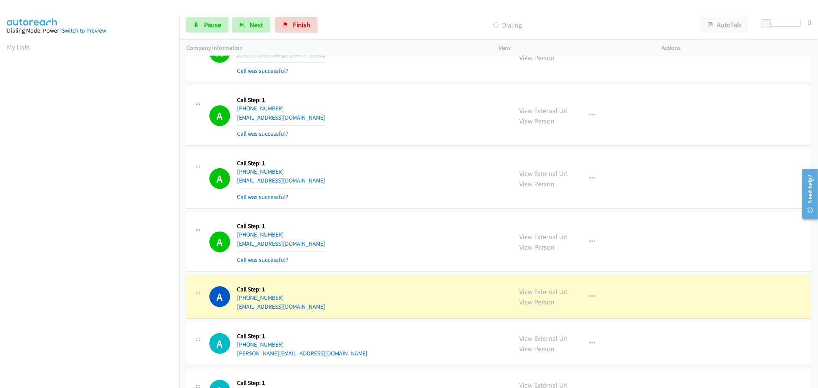
click at [393, 184] on div "A Callback Scheduled Call Step: 1 America/New_York +1 770-720-9804 jlberthold@h…" at bounding box center [357, 179] width 296 height 46
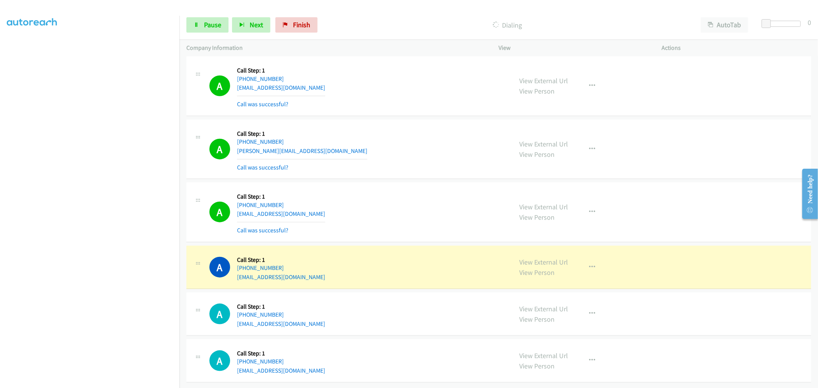
scroll to position [5608, 0]
click at [413, 120] on div "A Callback Scheduled Call Step: 1 America/Chicago +1 312-882-1309 john.murino25…" at bounding box center [498, 150] width 625 height 60
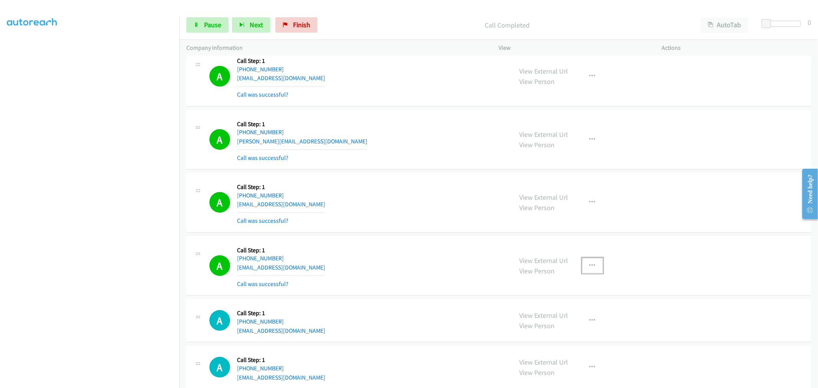
click at [593, 270] on button "button" at bounding box center [592, 265] width 21 height 15
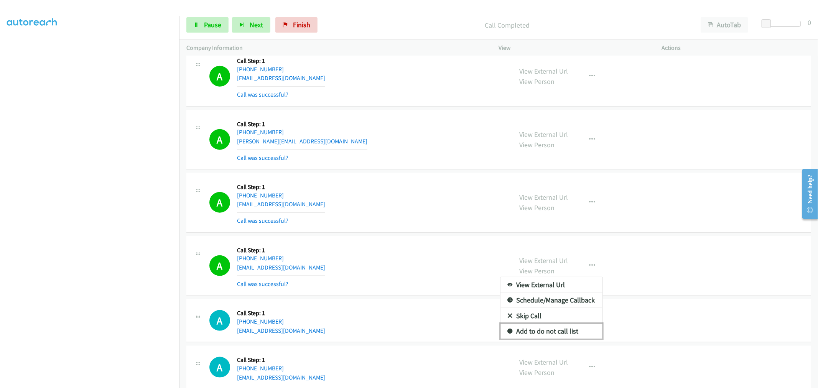
click at [561, 332] on link "Add to do not call list" at bounding box center [551, 331] width 102 height 15
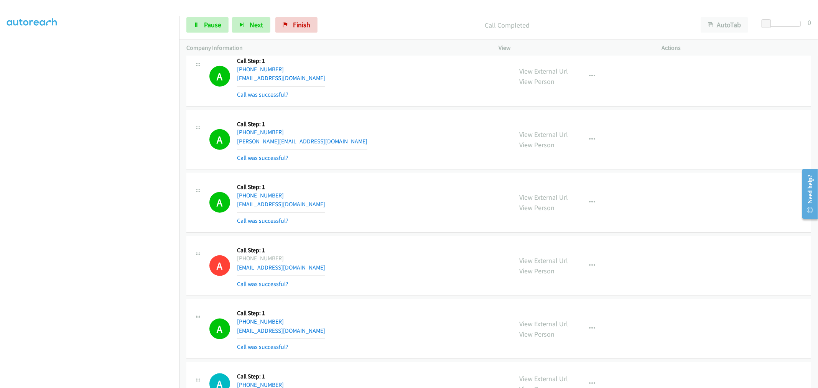
scroll to position [5736, 0]
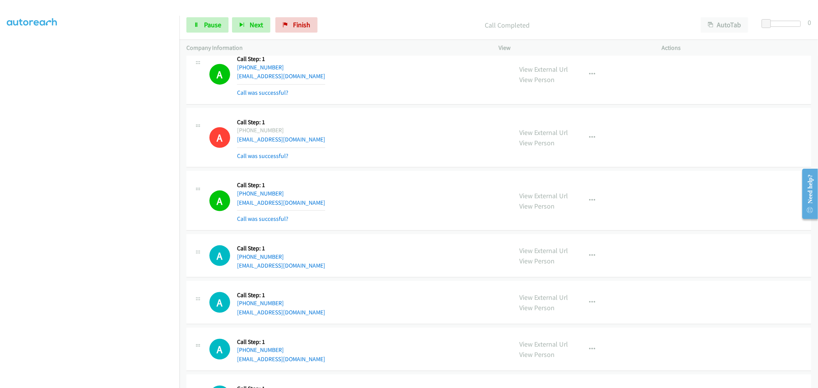
click at [342, 94] on div "A Callback Scheduled Call Step: 1 America/New_York +1 917-797-8138 lucy.lobbanb…" at bounding box center [357, 75] width 296 height 46
drag, startPoint x: 193, startPoint y: 25, endPoint x: 242, endPoint y: 68, distance: 65.4
click at [193, 25] on link "Pause" at bounding box center [207, 24] width 42 height 15
click at [406, 85] on div "A Callback Scheduled Call Step: 1 America/New_York +1 917-797-8138 lucy.lobbanb…" at bounding box center [357, 75] width 296 height 46
click at [408, 136] on div "A Callback Scheduled Call Step: 1 America/New_York +1 774-454-6016 petersen101@…" at bounding box center [357, 138] width 296 height 46
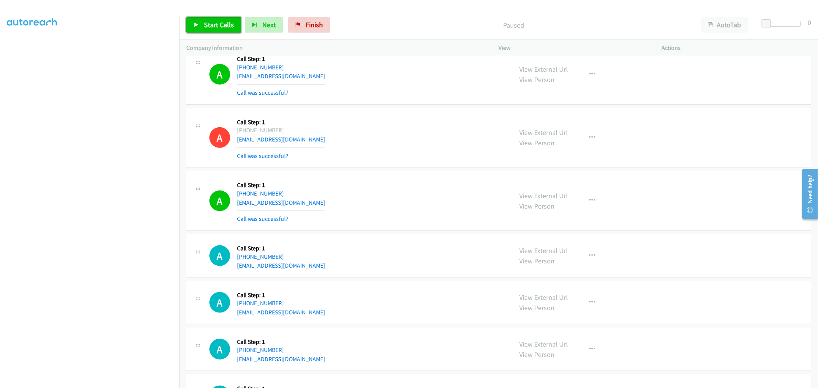
click at [230, 23] on span "Start Calls" at bounding box center [219, 24] width 30 height 9
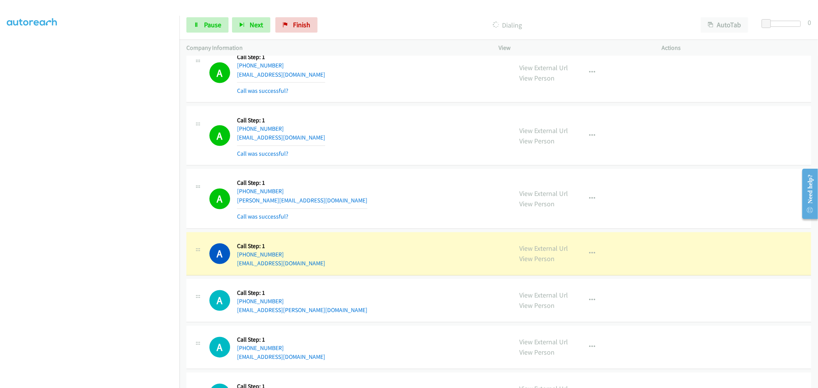
scroll to position [5995, 0]
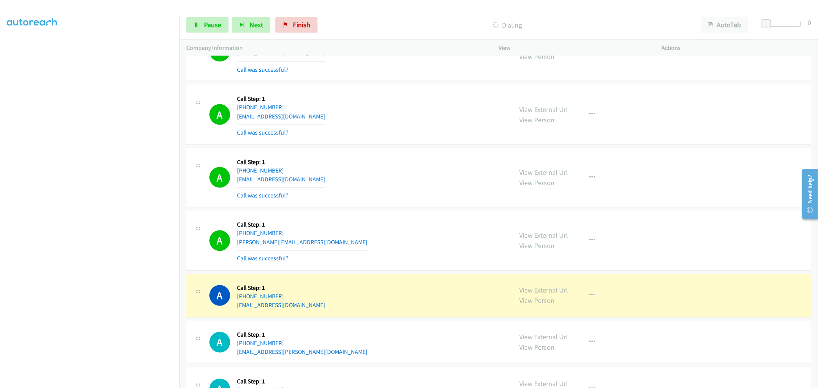
click at [408, 129] on div "A Callback Scheduled Call Step: 1 America/Los_Angeles +1 619-820-4237 changsikl…" at bounding box center [357, 115] width 296 height 46
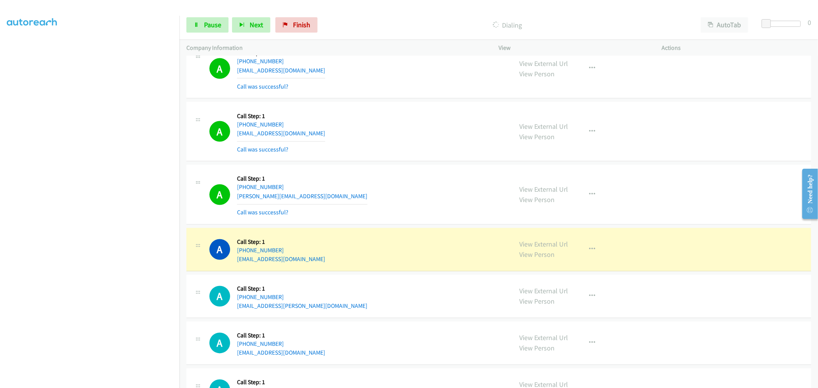
scroll to position [6081, 0]
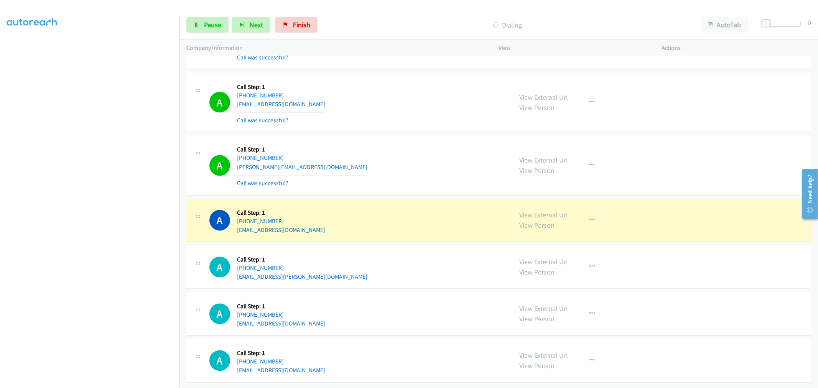
click at [412, 146] on div "A Callback Scheduled Call Step: 1 America/Los_Angeles +1 714-860-6565 bellis@po…" at bounding box center [357, 166] width 296 height 46
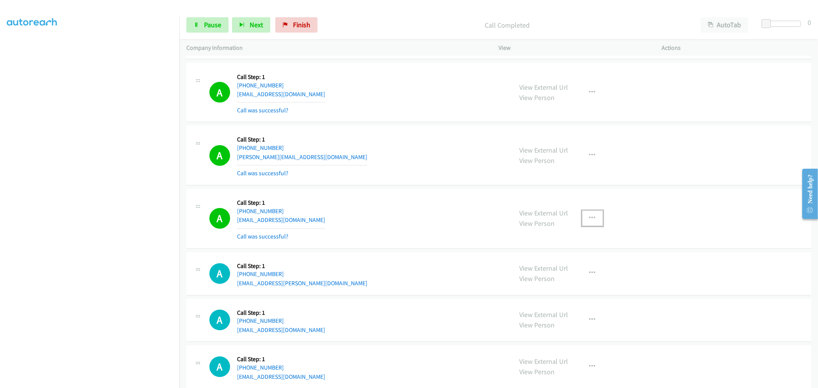
click at [585, 219] on button "button" at bounding box center [592, 218] width 21 height 15
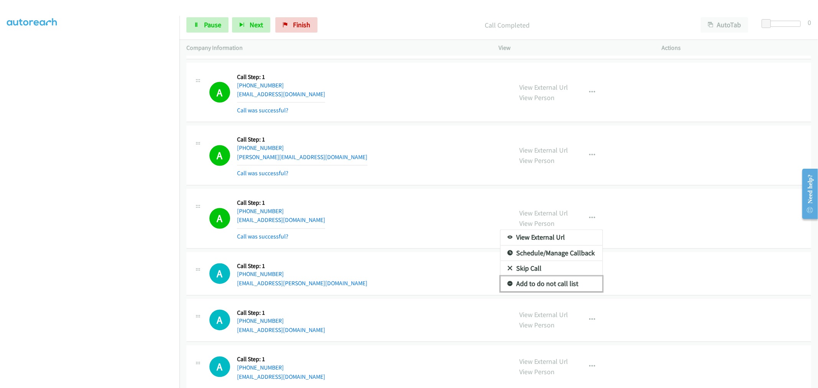
drag, startPoint x: 543, startPoint y: 293, endPoint x: 505, endPoint y: 268, distance: 45.5
click at [543, 292] on link "Add to do not call list" at bounding box center [551, 283] width 102 height 15
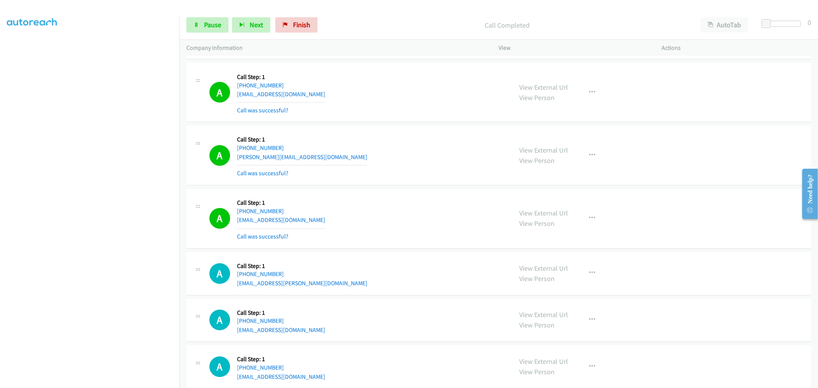
click at [370, 204] on div "A Callback Scheduled Call Step: 1 America/Los_Angeles +1 916-337-8436 adkapoor@…" at bounding box center [357, 219] width 296 height 46
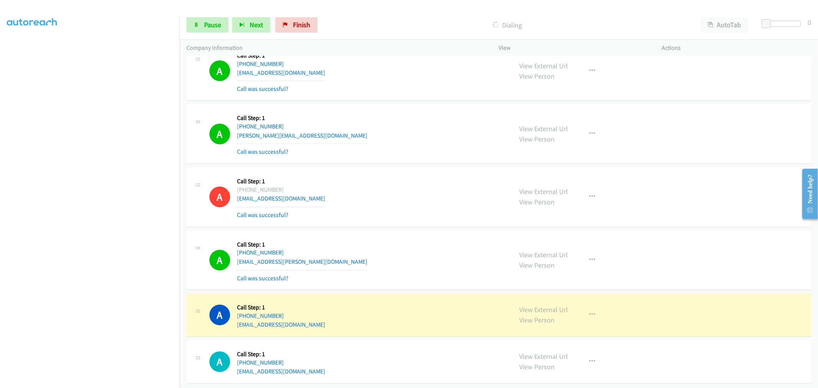
scroll to position [6114, 0]
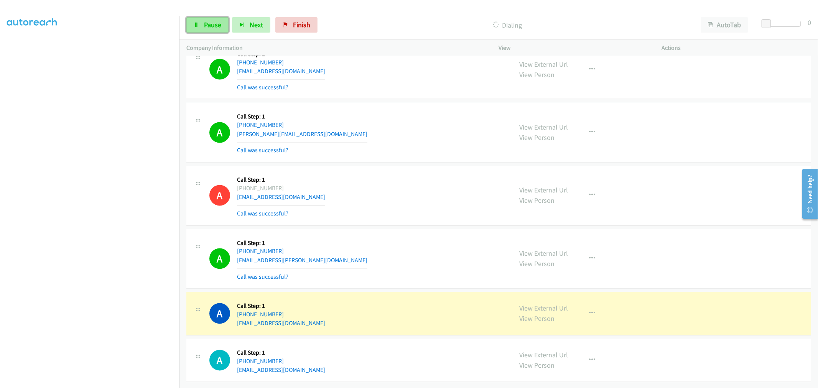
click at [221, 24] on link "Pause" at bounding box center [207, 24] width 42 height 15
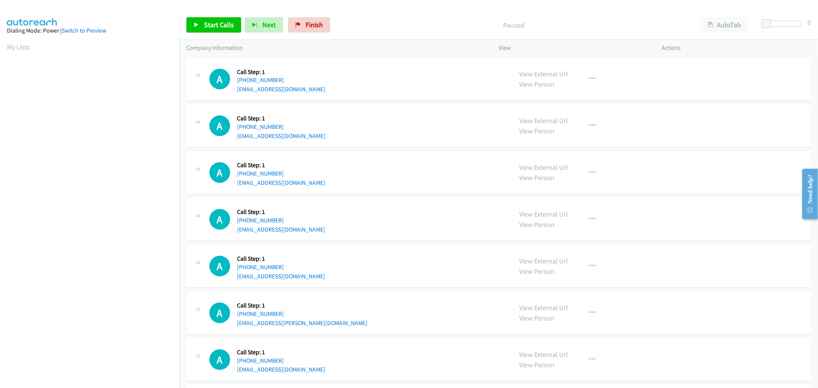
drag, startPoint x: 373, startPoint y: 135, endPoint x: 303, endPoint y: 75, distance: 92.7
click at [373, 135] on div "A Callback Scheduled Call Step: 1 America/Los_Angeles +1 760-419-5063 fergusjo-…" at bounding box center [357, 125] width 296 height 29
click at [214, 26] on span "Start Calls" at bounding box center [219, 24] width 30 height 9
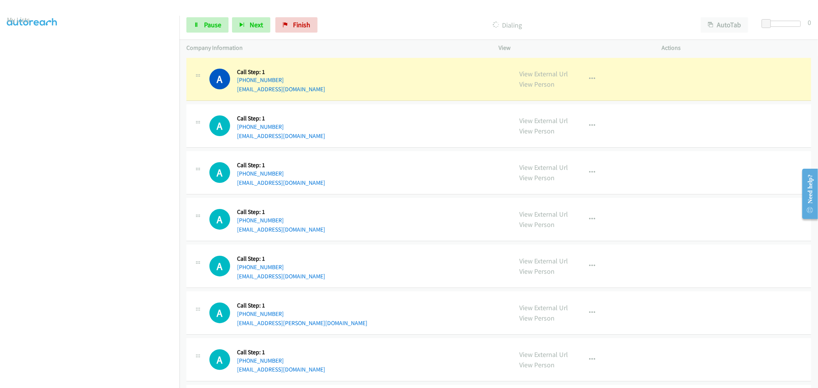
scroll to position [43, 0]
click at [413, 199] on div "A Callback Scheduled Call Step: 1 America/New_York +1 646-575-2057 fawazkarim12…" at bounding box center [498, 219] width 625 height 43
drag, startPoint x: 547, startPoint y: 78, endPoint x: 424, endPoint y: 43, distance: 127.5
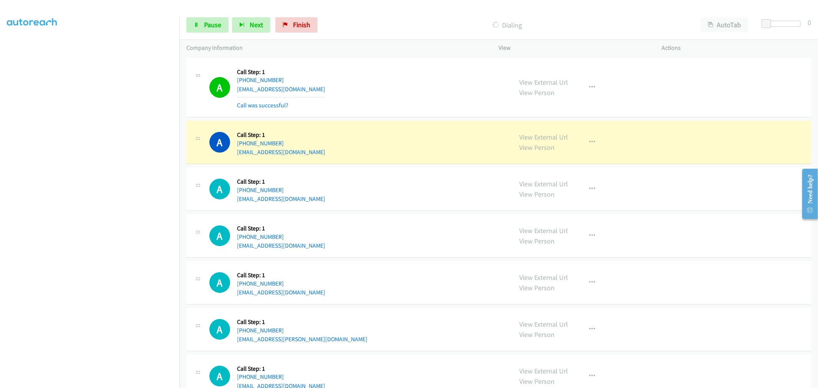
click at [128, 385] on aside "Dialing Mode: Power | Switch to Preview My Lists" at bounding box center [89, 191] width 179 height 424
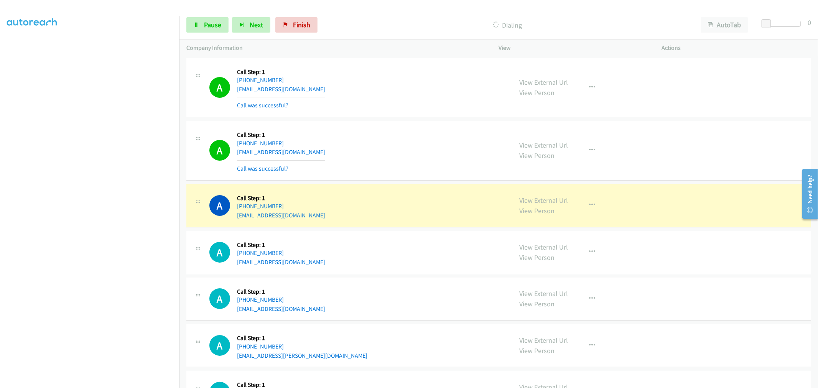
click at [95, 382] on section at bounding box center [90, 206] width 166 height 367
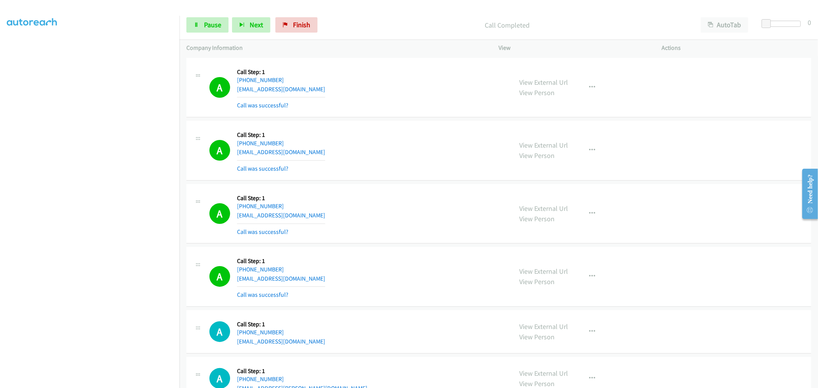
click at [436, 202] on div "A Callback Scheduled Call Step: 1 America/New_York +1 216-258-9646 ramiahhinson…" at bounding box center [357, 214] width 296 height 46
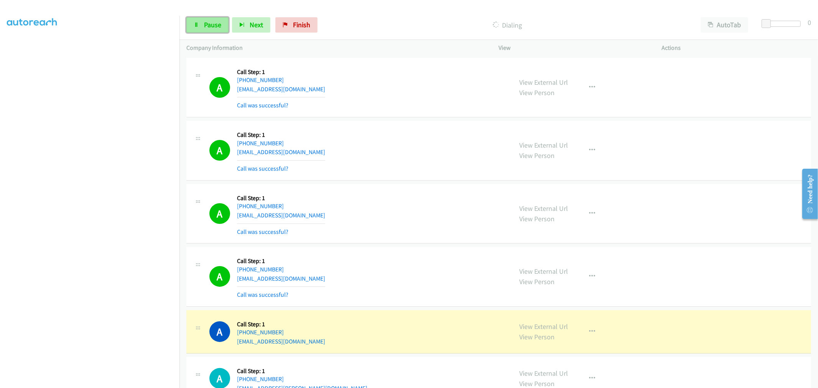
click at [199, 24] on link "Pause" at bounding box center [207, 24] width 42 height 15
click at [405, 206] on div "A Callback Scheduled Call Step: 1 America/New_York +1 216-258-9646 ramiahhinson…" at bounding box center [357, 214] width 296 height 46
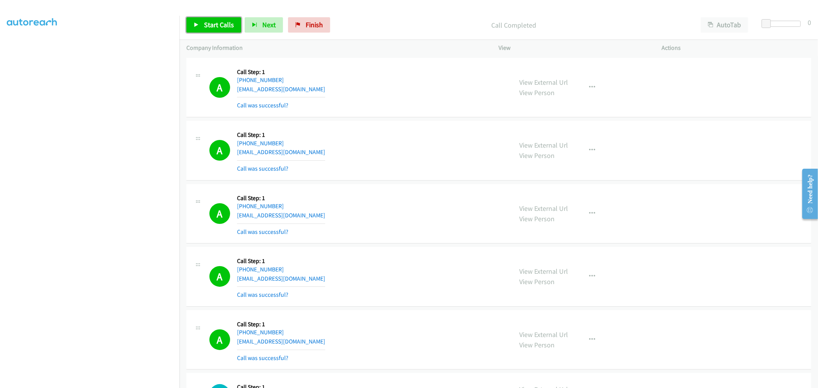
click at [212, 21] on span "Start Calls" at bounding box center [219, 24] width 30 height 9
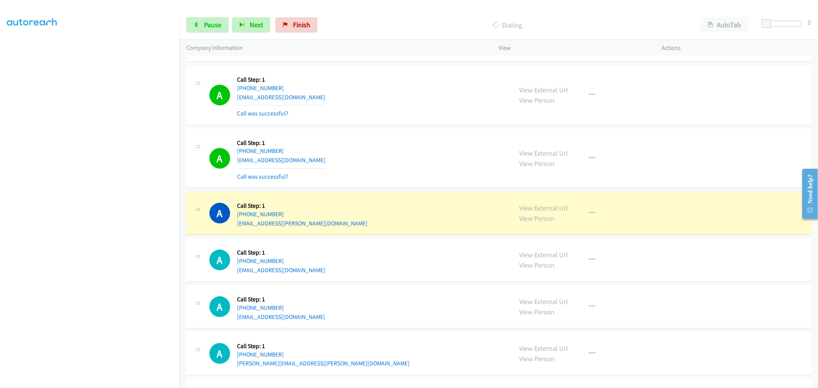
scroll to position [213, 0]
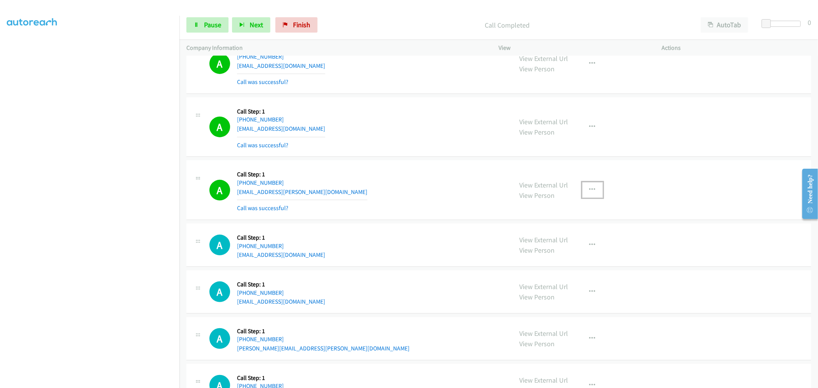
click at [597, 196] on button "button" at bounding box center [592, 189] width 21 height 15
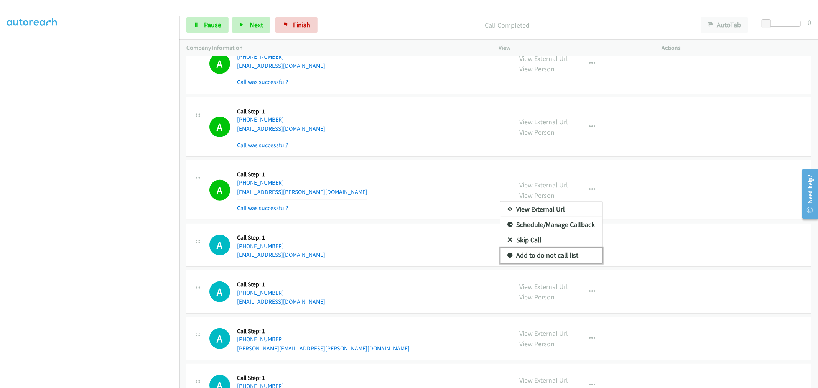
click at [544, 255] on link "Add to do not call list" at bounding box center [551, 255] width 102 height 15
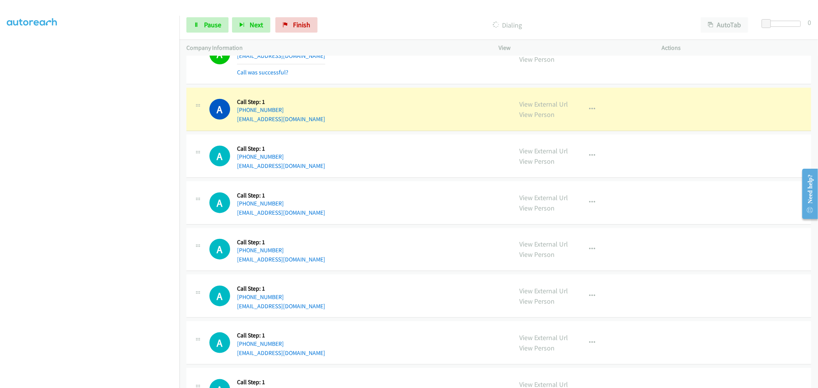
scroll to position [661, 0]
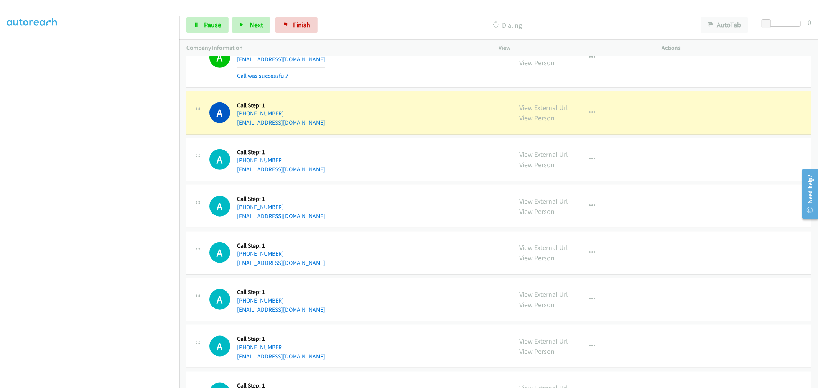
click at [442, 189] on div "A Callback Scheduled Call Step: 1 America/New_York +1 410-762-8776 bertasoto13@…" at bounding box center [498, 206] width 625 height 43
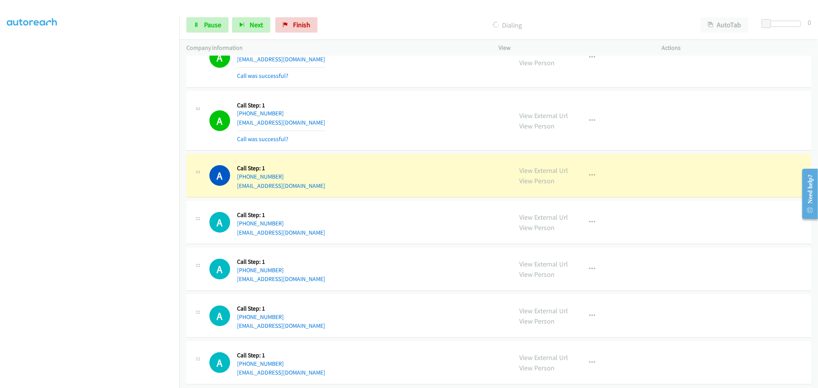
click at [410, 151] on td "A Callback Scheduled Call Step: 1 America/Chicago +1 608-698-5555 rjw8594@gmail…" at bounding box center [498, 120] width 638 height 63
click at [392, 144] on div "A Callback Scheduled Call Step: 1 America/Chicago +1 608-698-5555 rjw8594@gmail…" at bounding box center [498, 121] width 625 height 60
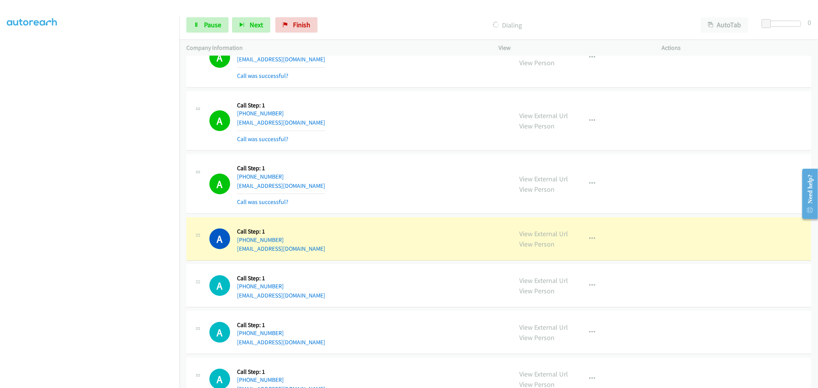
click at [411, 151] on td "A Callback Scheduled Call Step: 1 America/Chicago +1 608-698-5555 rjw8594@gmail…" at bounding box center [498, 120] width 638 height 63
drag, startPoint x: 377, startPoint y: 185, endPoint x: 472, endPoint y: 226, distance: 103.7
click at [377, 185] on div "A Callback Scheduled Call Step: 1 America/New_York +1 508-821-8198 erickacheris…" at bounding box center [357, 184] width 296 height 46
click at [449, 174] on div "A Callback Scheduled Call Step: 1 America/New_York +1 508-821-8198 erickacheris…" at bounding box center [357, 184] width 296 height 46
click at [397, 156] on div "A Callback Scheduled Call Step: 1 America/New_York +1 508-821-8198 erickacheris…" at bounding box center [498, 184] width 625 height 60
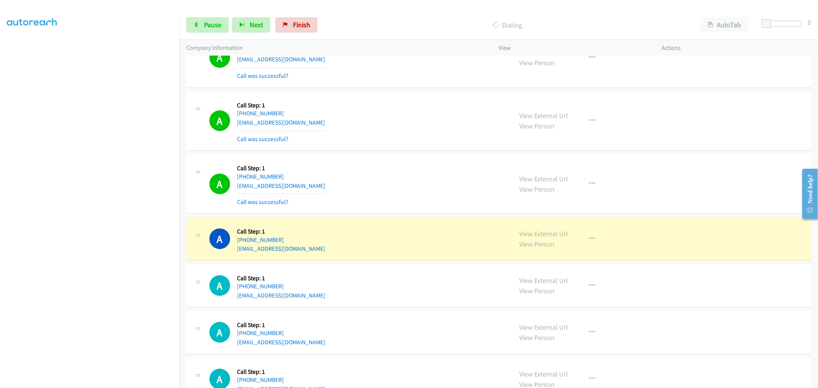
scroll to position [703, 0]
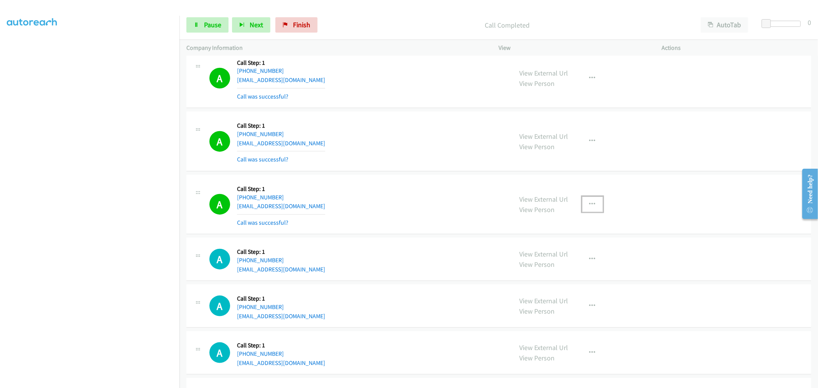
click at [591, 207] on button "button" at bounding box center [592, 204] width 21 height 15
click at [535, 271] on link "Add to do not call list" at bounding box center [551, 269] width 102 height 15
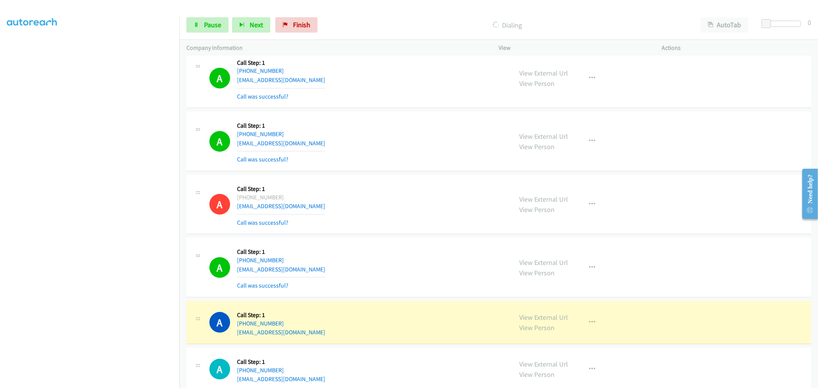
drag, startPoint x: 533, startPoint y: 317, endPoint x: 507, endPoint y: 278, distance: 47.0
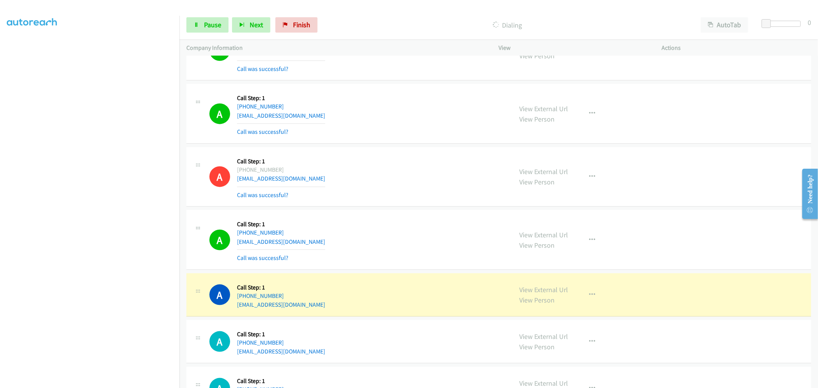
scroll to position [746, 0]
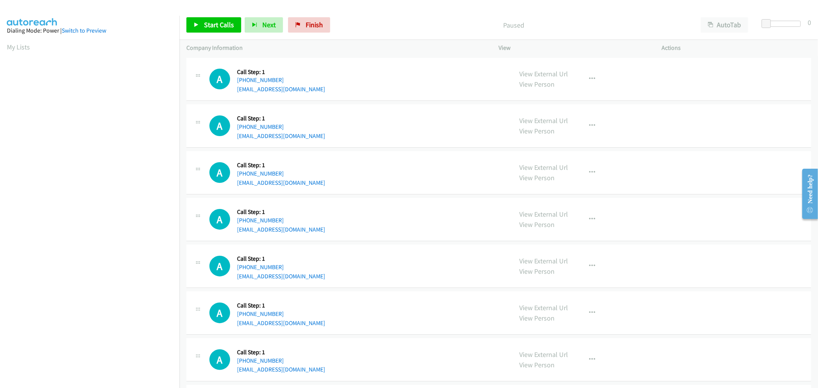
scroll to position [43, 0]
click at [211, 23] on span "Start Calls" at bounding box center [219, 24] width 30 height 9
click at [409, 176] on div "A Callback Scheduled Call Step: 1 America/New_York [PHONE_NUMBER] [EMAIL_ADDRES…" at bounding box center [357, 172] width 296 height 29
click at [365, 177] on div "A Callback Scheduled Call Step: 1 America/New_York [PHONE_NUMBER] [EMAIL_ADDRES…" at bounding box center [357, 172] width 296 height 29
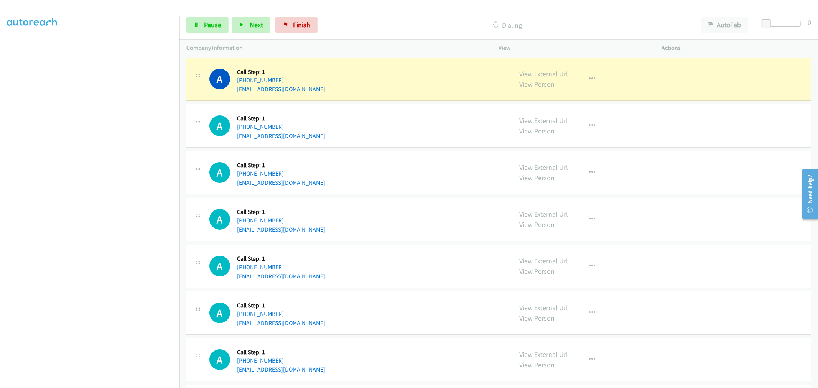
click at [447, 210] on div "A Callback Scheduled Call Step: 1 America/Los_Angeles [PHONE_NUMBER] [EMAIL_ADD…" at bounding box center [357, 219] width 296 height 29
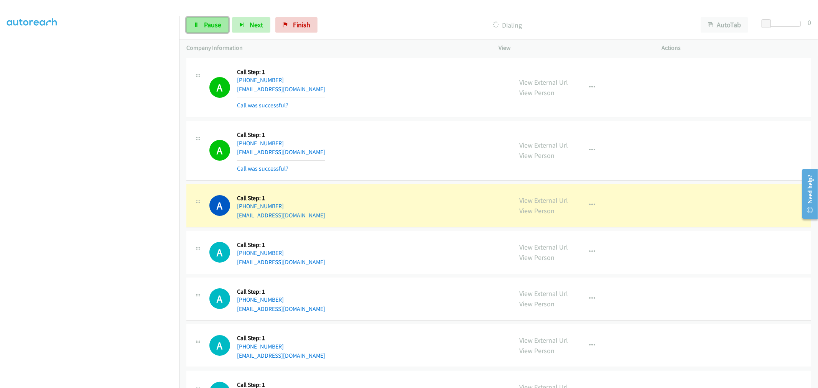
click at [212, 21] on span "Pause" at bounding box center [212, 24] width 17 height 9
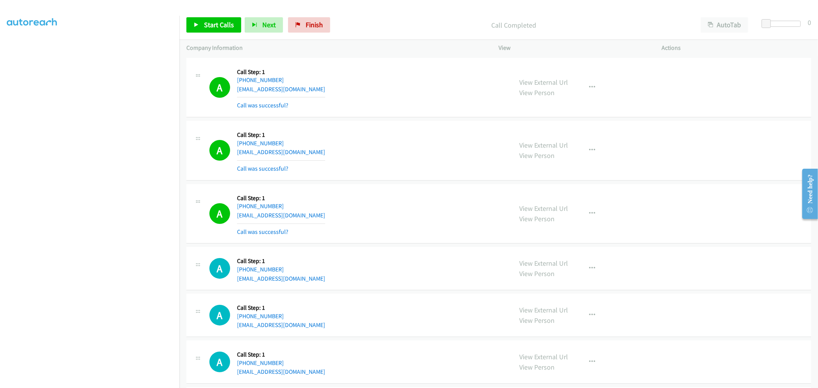
click at [372, 180] on div "A Callback Scheduled Call Step: 1 [GEOGRAPHIC_DATA]/[GEOGRAPHIC_DATA] [PHONE_NU…" at bounding box center [498, 151] width 625 height 60
click at [214, 25] on span "Start Calls" at bounding box center [219, 24] width 30 height 9
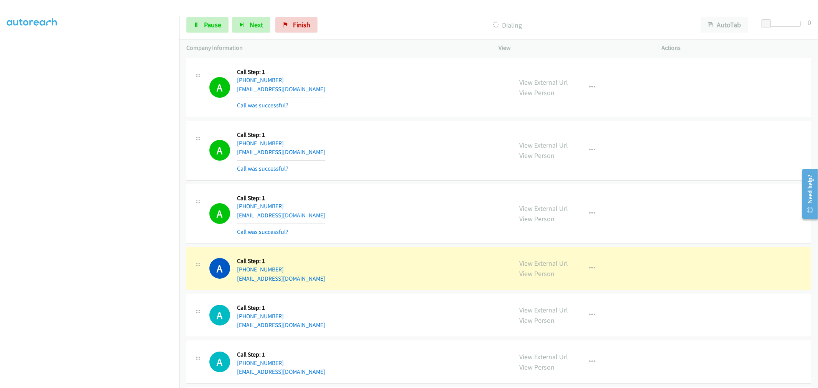
click at [380, 161] on div "A Callback Scheduled Call Step: 1 [GEOGRAPHIC_DATA]/[GEOGRAPHIC_DATA] [PHONE_NU…" at bounding box center [357, 151] width 296 height 46
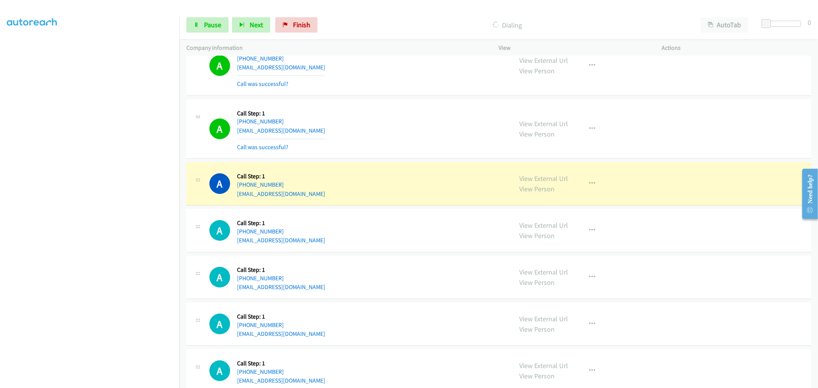
scroll to position [85, 0]
click at [410, 162] on div "A Callback Scheduled Call Step: 1 America/Los_Angeles [PHONE_NUMBER] [EMAIL_ADD…" at bounding box center [498, 183] width 625 height 43
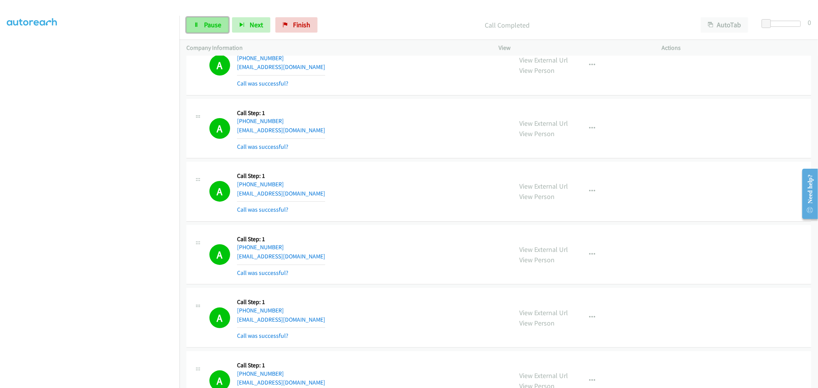
click at [213, 20] on span "Pause" at bounding box center [212, 24] width 17 height 9
click at [190, 15] on div "Start Calls Pause Next Finish Paused AutoTab AutoTab 0" at bounding box center [498, 25] width 638 height 30
click at [401, 127] on div "A Callback Scheduled Call Step: 1 America/New_York [PHONE_NUMBER] [EMAIL_ADDRES…" at bounding box center [357, 129] width 296 height 46
click at [352, 206] on div "A Callback Scheduled Call Step: 1 America/Los_Angeles [PHONE_NUMBER] [EMAIL_ADD…" at bounding box center [357, 192] width 296 height 46
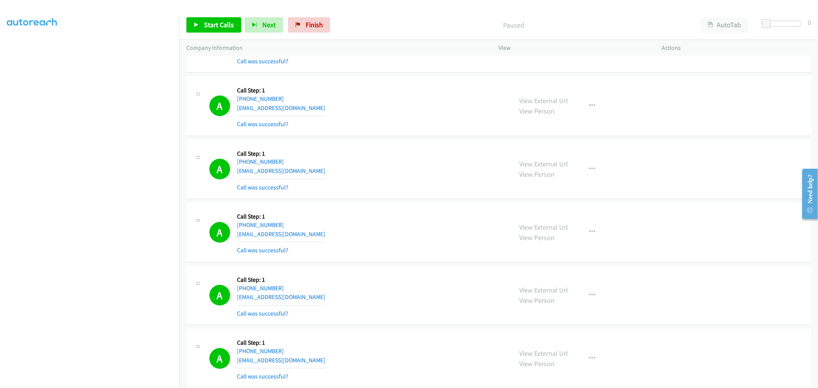
scroll to position [255, 0]
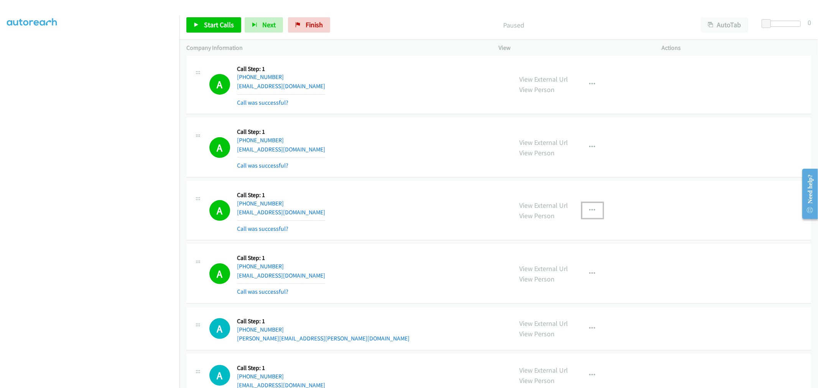
click at [596, 206] on button "button" at bounding box center [592, 210] width 21 height 15
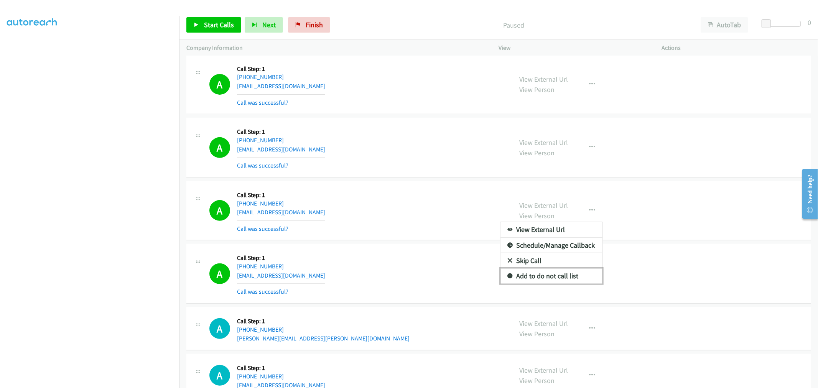
click at [539, 281] on link "Add to do not call list" at bounding box center [551, 275] width 102 height 15
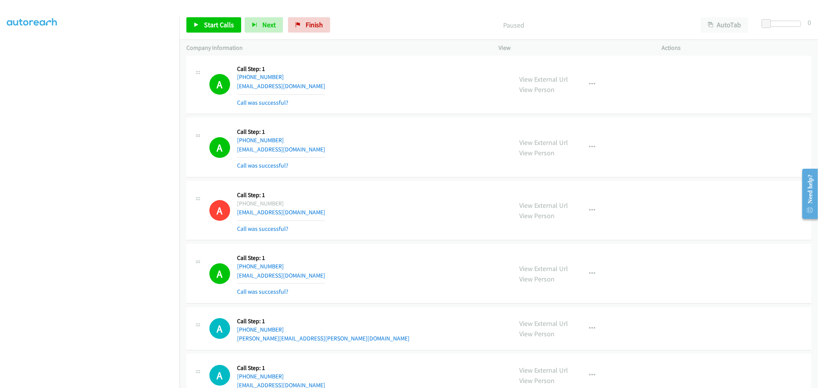
click at [386, 202] on div "A Callback Scheduled Call Step: 1 America/New_York [PHONE_NUMBER] [EMAIL_ADDRES…" at bounding box center [357, 211] width 296 height 46
click at [383, 115] on td "A Callback Scheduled Call Step: 1 [GEOGRAPHIC_DATA]/[GEOGRAPHIC_DATA] [PHONE_NU…" at bounding box center [498, 84] width 638 height 63
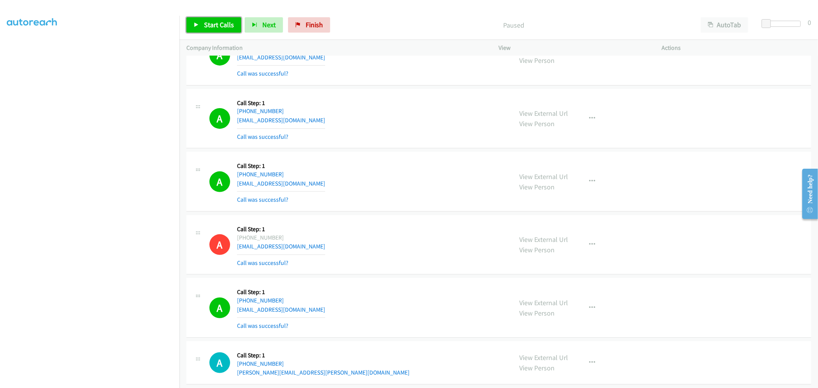
click at [222, 23] on span "Start Calls" at bounding box center [219, 24] width 30 height 9
click at [429, 197] on div "A Callback Scheduled Call Step: 1 America/New_York [PHONE_NUMBER] [EMAIL_ADDRES…" at bounding box center [357, 182] width 296 height 46
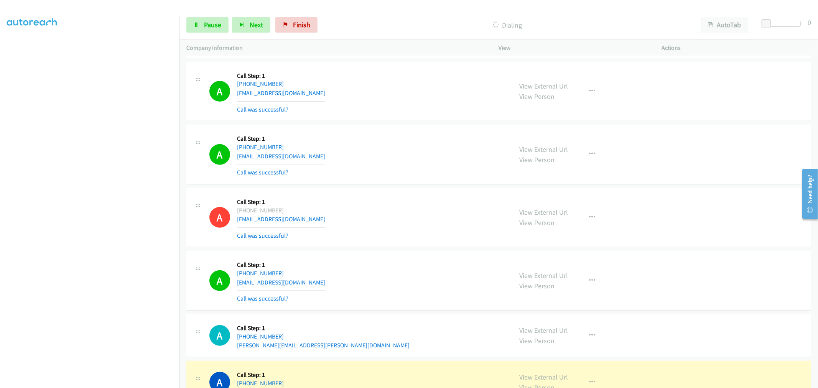
scroll to position [264, 0]
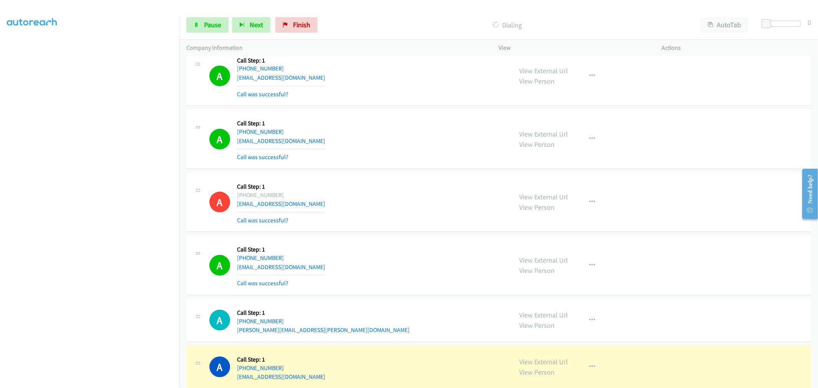
drag, startPoint x: 436, startPoint y: 194, endPoint x: 325, endPoint y: 271, distance: 134.9
click at [436, 194] on div "A Callback Scheduled Call Step: 1 America/New_York [PHONE_NUMBER] [EMAIL_ADDRES…" at bounding box center [357, 202] width 296 height 46
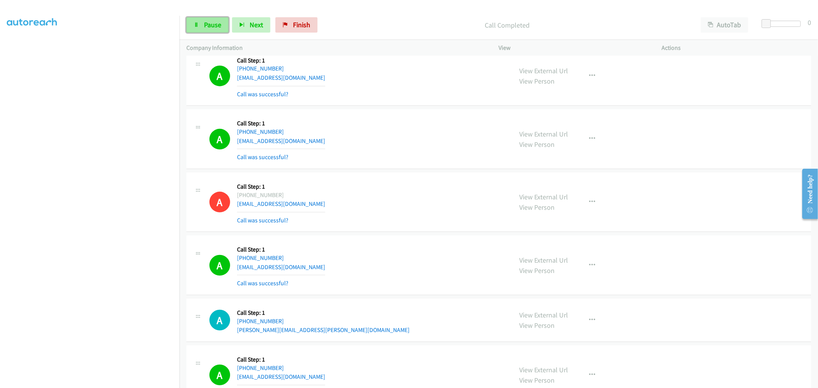
click at [211, 25] on span "Pause" at bounding box center [212, 24] width 17 height 9
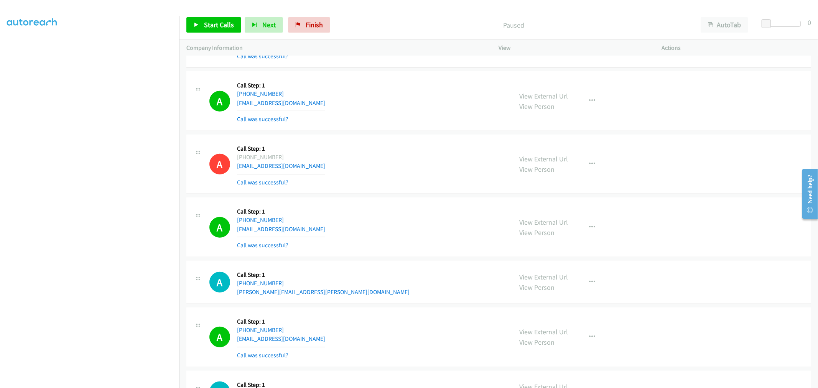
scroll to position [349, 0]
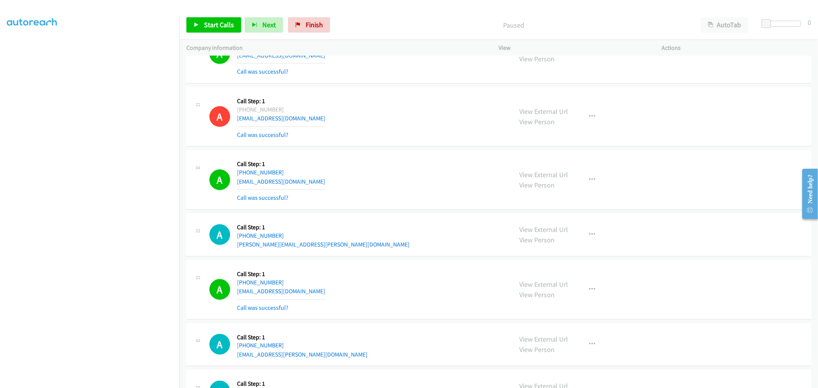
drag, startPoint x: 459, startPoint y: 178, endPoint x: 378, endPoint y: 192, distance: 82.1
click at [459, 177] on div "A Callback Scheduled Call Step: 1 America/New_York [PHONE_NUMBER] [EMAIL_ADDRES…" at bounding box center [357, 180] width 296 height 46
click at [394, 140] on div "A Callback Scheduled Call Step: 1 America/New_York [PHONE_NUMBER] [EMAIL_ADDRES…" at bounding box center [498, 117] width 625 height 60
click at [235, 26] on link "Start Calls" at bounding box center [213, 24] width 55 height 15
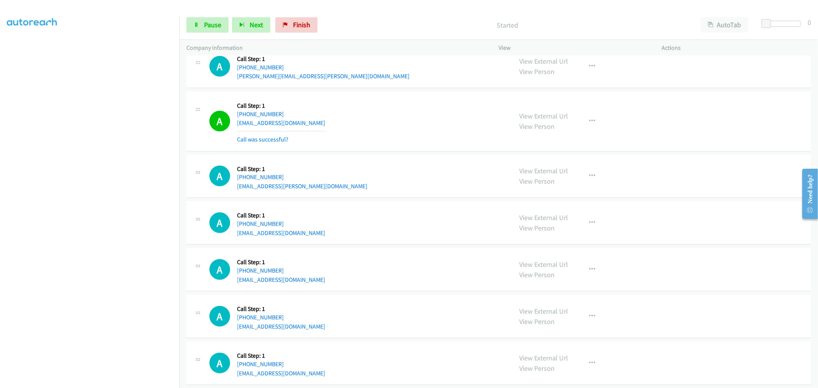
scroll to position [434, 0]
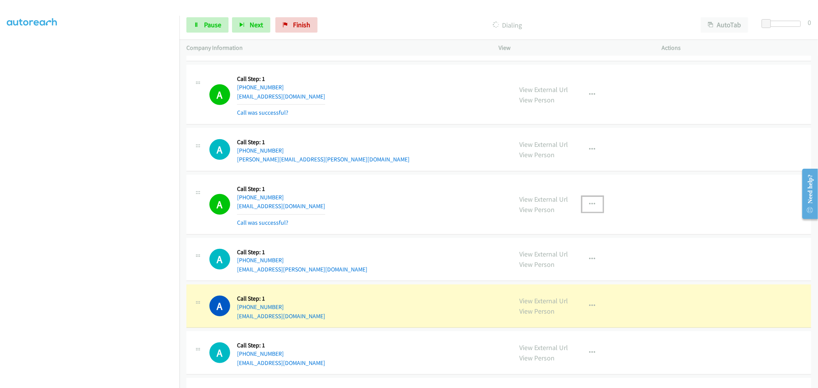
click at [585, 202] on button "button" at bounding box center [592, 204] width 21 height 15
click at [527, 273] on link "Add to do not call list" at bounding box center [551, 269] width 102 height 15
click at [464, 168] on div "A Callback Scheduled Call Step: 1 America/Los_Angeles [PHONE_NUMBER] [PERSON_NA…" at bounding box center [498, 149] width 625 height 43
drag, startPoint x: 418, startPoint y: 199, endPoint x: 477, endPoint y: 269, distance: 91.8
click at [418, 199] on div "A Callback Scheduled Call Step: 1 America/New_York [PHONE_NUMBER] [EMAIL_ADDRES…" at bounding box center [357, 205] width 296 height 46
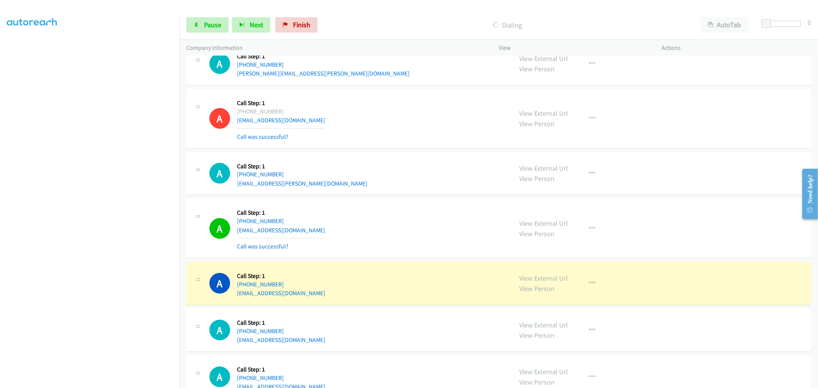
scroll to position [605, 0]
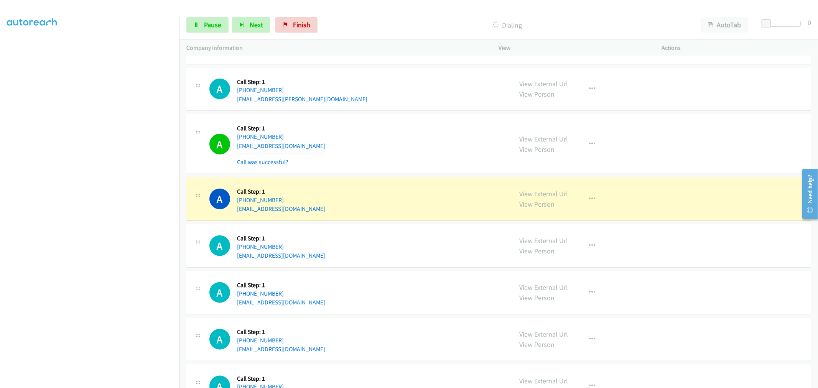
drag, startPoint x: 543, startPoint y: 197, endPoint x: 427, endPoint y: 129, distance: 134.2
click at [191, 17] on link "Pause" at bounding box center [207, 24] width 42 height 15
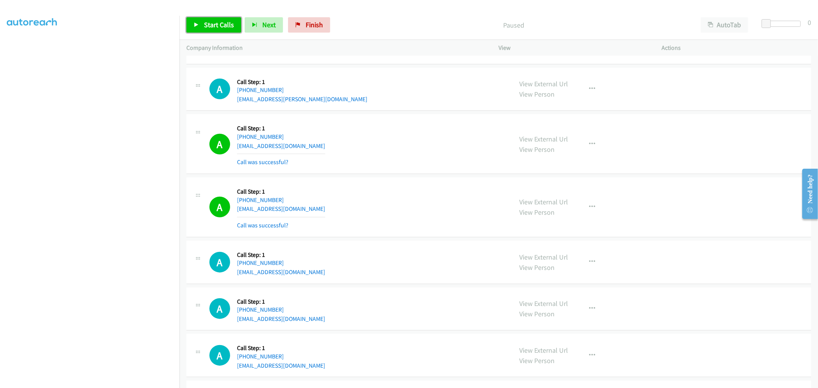
click at [197, 18] on link "Start Calls" at bounding box center [213, 24] width 55 height 15
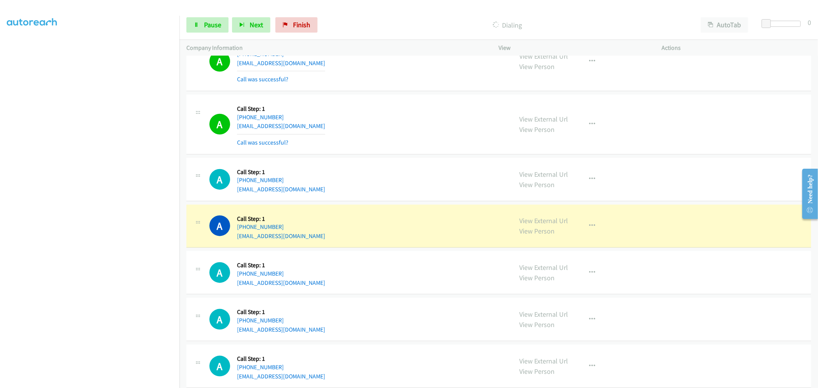
scroll to position [775, 0]
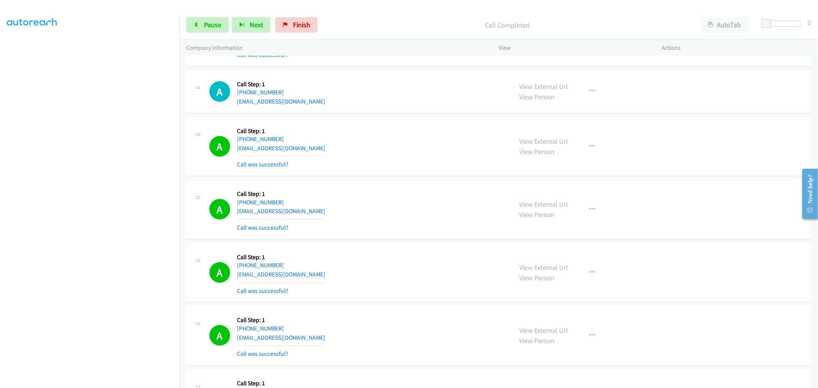
click at [216, 35] on div "Start Calls Pause Next Finish Call Completed AutoTab AutoTab 0" at bounding box center [498, 25] width 638 height 30
click at [215, 32] on link "Pause" at bounding box center [207, 24] width 42 height 15
click at [405, 171] on div "A Callback Scheduled Call Step: 1 America/Los_Angeles [PHONE_NUMBER] [EMAIL_ADD…" at bounding box center [498, 147] width 625 height 60
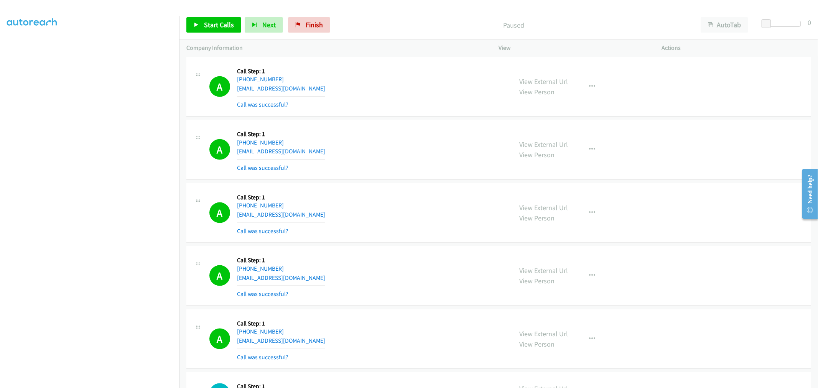
scroll to position [903, 0]
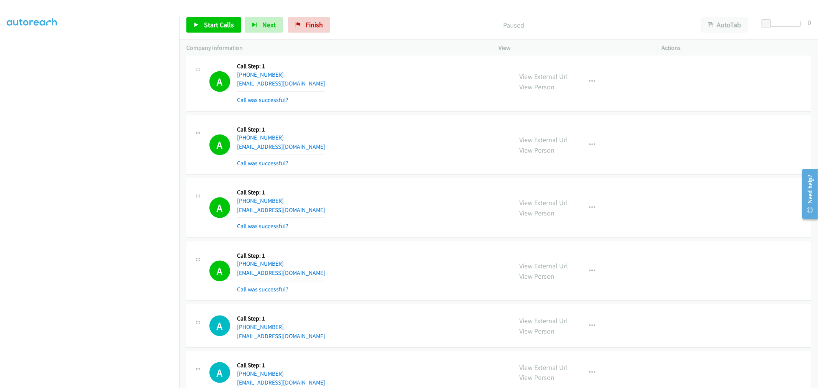
drag, startPoint x: 441, startPoint y: 163, endPoint x: 263, endPoint y: 205, distance: 182.8
click at [441, 163] on div "A Callback Scheduled Call Step: 1 [GEOGRAPHIC_DATA]/[GEOGRAPHIC_DATA] [PHONE_NU…" at bounding box center [357, 145] width 296 height 46
click at [433, 154] on div "A Callback Scheduled Call Step: 1 [GEOGRAPHIC_DATA]/[GEOGRAPHIC_DATA] [PHONE_NU…" at bounding box center [357, 145] width 296 height 46
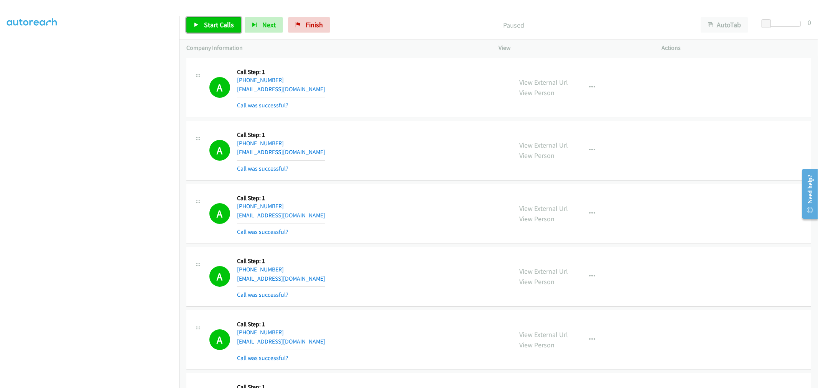
drag, startPoint x: 225, startPoint y: 20, endPoint x: 312, endPoint y: 50, distance: 91.7
click at [225, 20] on span "Start Calls" at bounding box center [219, 24] width 30 height 9
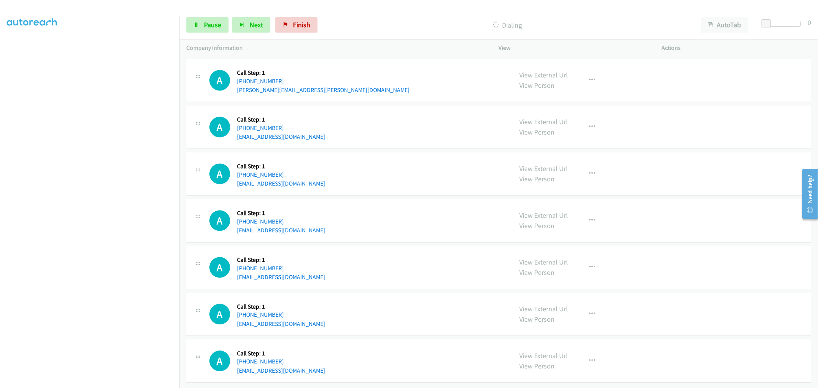
scroll to position [1130, 0]
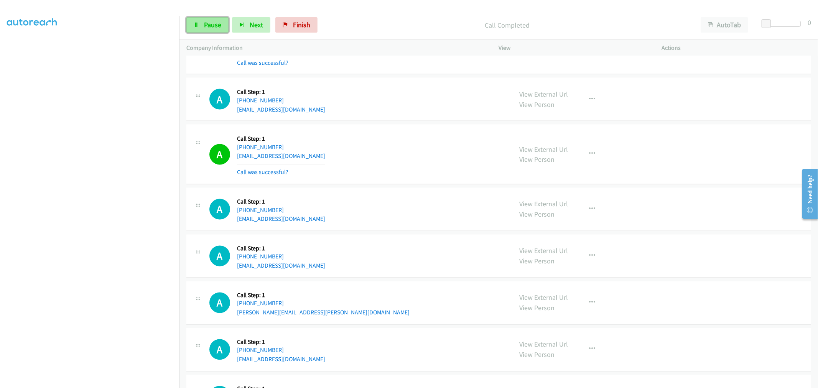
click at [204, 22] on span "Pause" at bounding box center [212, 24] width 17 height 9
click at [215, 25] on span "Start Calls" at bounding box center [219, 24] width 30 height 9
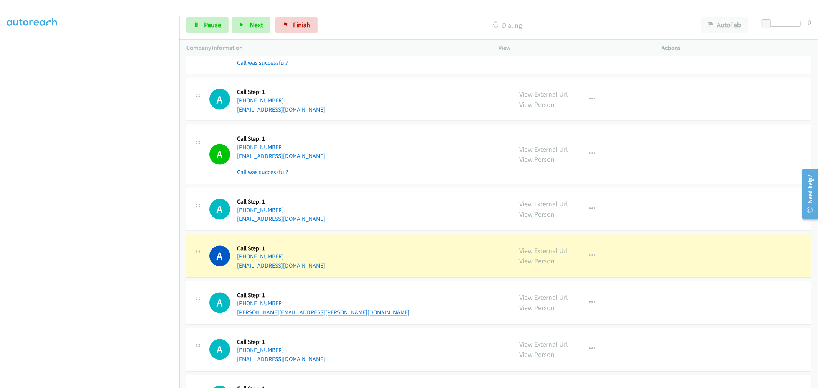
drag, startPoint x: 424, startPoint y: 188, endPoint x: 266, endPoint y: 311, distance: 199.4
click at [422, 187] on td "A Callback Scheduled Call Step: 1 America/New_York [PHONE_NUMBER] [EMAIL_ADDRES…" at bounding box center [498, 209] width 638 height 47
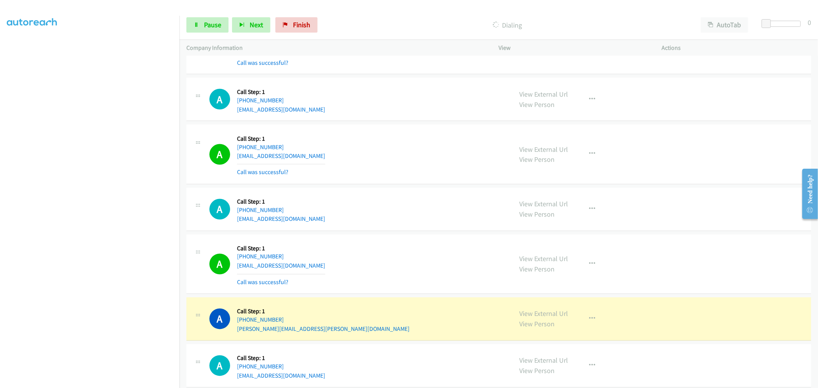
click at [546, 264] on div "View External Url View Person" at bounding box center [544, 264] width 49 height 21
drag, startPoint x: 462, startPoint y: 243, endPoint x: 519, endPoint y: 288, distance: 72.6
click at [462, 243] on div "A Callback Scheduled Call Step: 1 [GEOGRAPHIC_DATA]/[GEOGRAPHIC_DATA] [PHONE_NU…" at bounding box center [357, 265] width 296 height 46
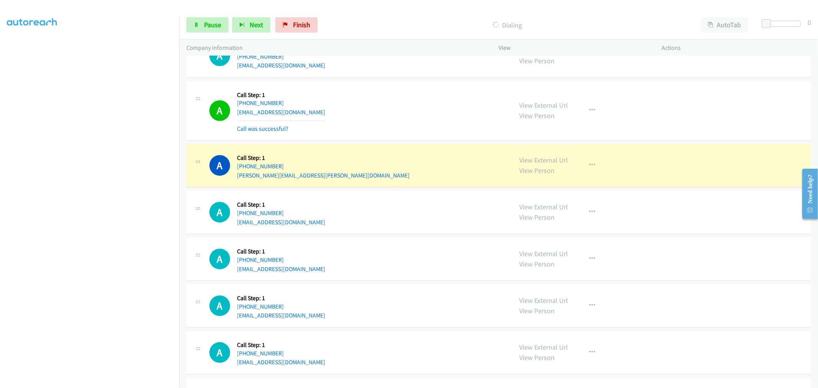
scroll to position [1358, 0]
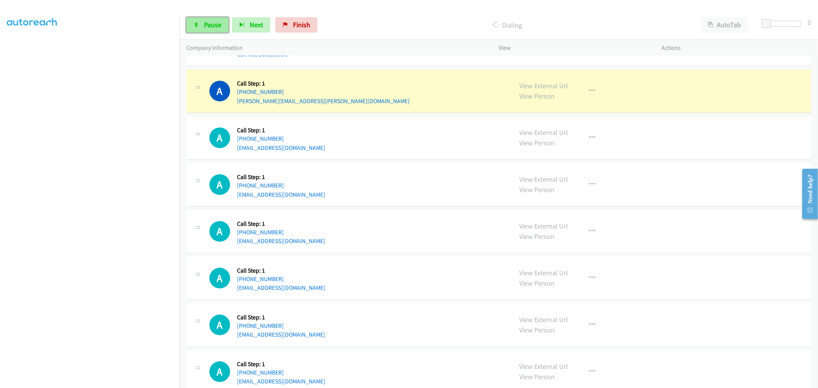
click at [209, 23] on span "Pause" at bounding box center [212, 24] width 17 height 9
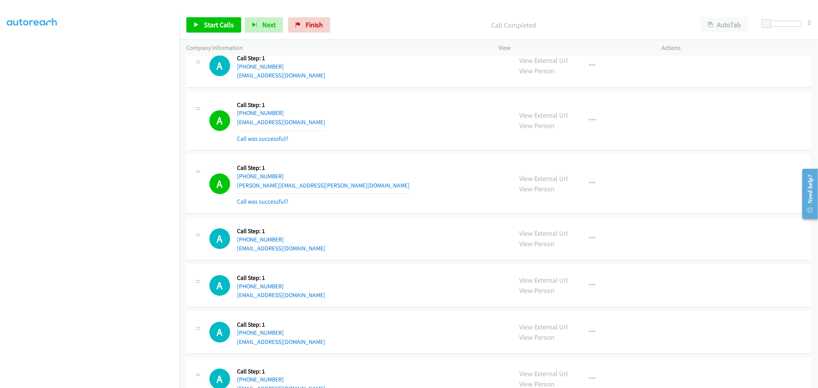
scroll to position [1272, 0]
click at [589, 183] on icon "button" at bounding box center [592, 184] width 6 height 6
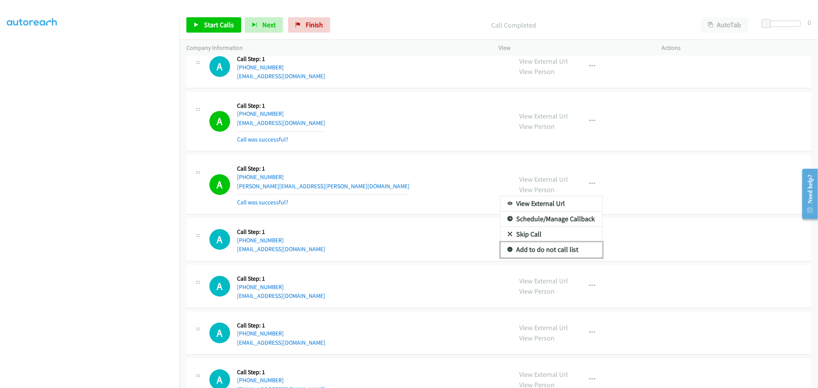
click at [548, 249] on link "Add to do not call list" at bounding box center [551, 249] width 102 height 15
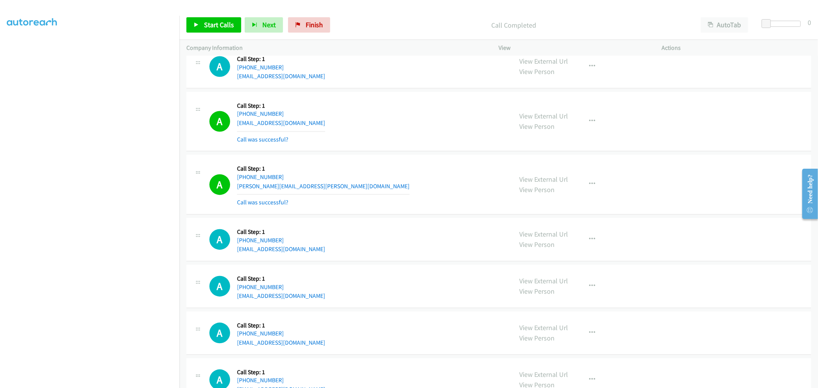
drag, startPoint x: 388, startPoint y: 189, endPoint x: 385, endPoint y: 182, distance: 7.4
click at [388, 187] on div "A Callback Scheduled Call Step: 1 America/New_York [PHONE_NUMBER] [PERSON_NAME]…" at bounding box center [357, 185] width 296 height 46
click at [396, 137] on div "A Callback Scheduled Call Step: 1 [GEOGRAPHIC_DATA]/[GEOGRAPHIC_DATA] [PHONE_NU…" at bounding box center [357, 122] width 296 height 46
click at [393, 150] on div "A Callback Scheduled Call Step: 1 [GEOGRAPHIC_DATA]/[GEOGRAPHIC_DATA] [PHONE_NU…" at bounding box center [498, 122] width 625 height 60
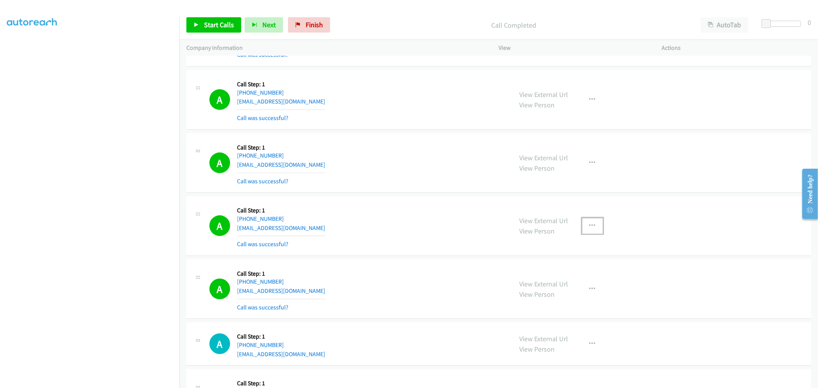
click at [589, 227] on icon "button" at bounding box center [592, 226] width 6 height 6
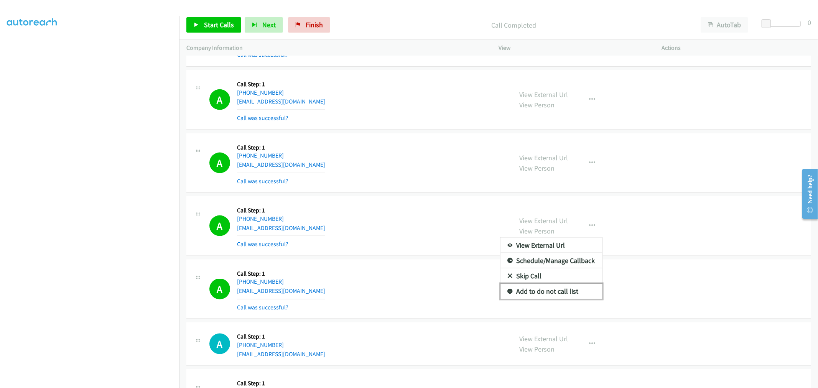
click at [535, 294] on link "Add to do not call list" at bounding box center [551, 291] width 102 height 15
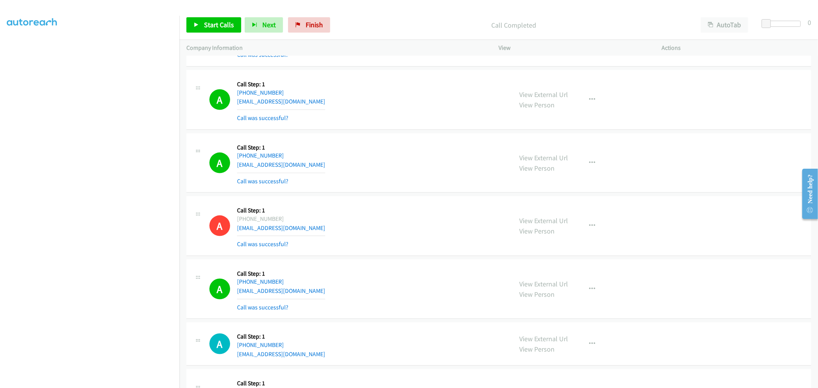
click at [378, 169] on div "A Callback Scheduled Call Step: 1 [GEOGRAPHIC_DATA]/[GEOGRAPHIC_DATA] [PHONE_NU…" at bounding box center [357, 163] width 296 height 46
click at [423, 131] on td "A Callback Scheduled Call Step: 1 America/New_York [PHONE_NUMBER] [EMAIL_ADDRES…" at bounding box center [498, 100] width 638 height 63
click at [434, 100] on div "A Callback Scheduled Call Step: 1 America/New_York [PHONE_NUMBER] [EMAIL_ADDRES…" at bounding box center [357, 100] width 296 height 46
